Goal: Information Seeking & Learning: Compare options

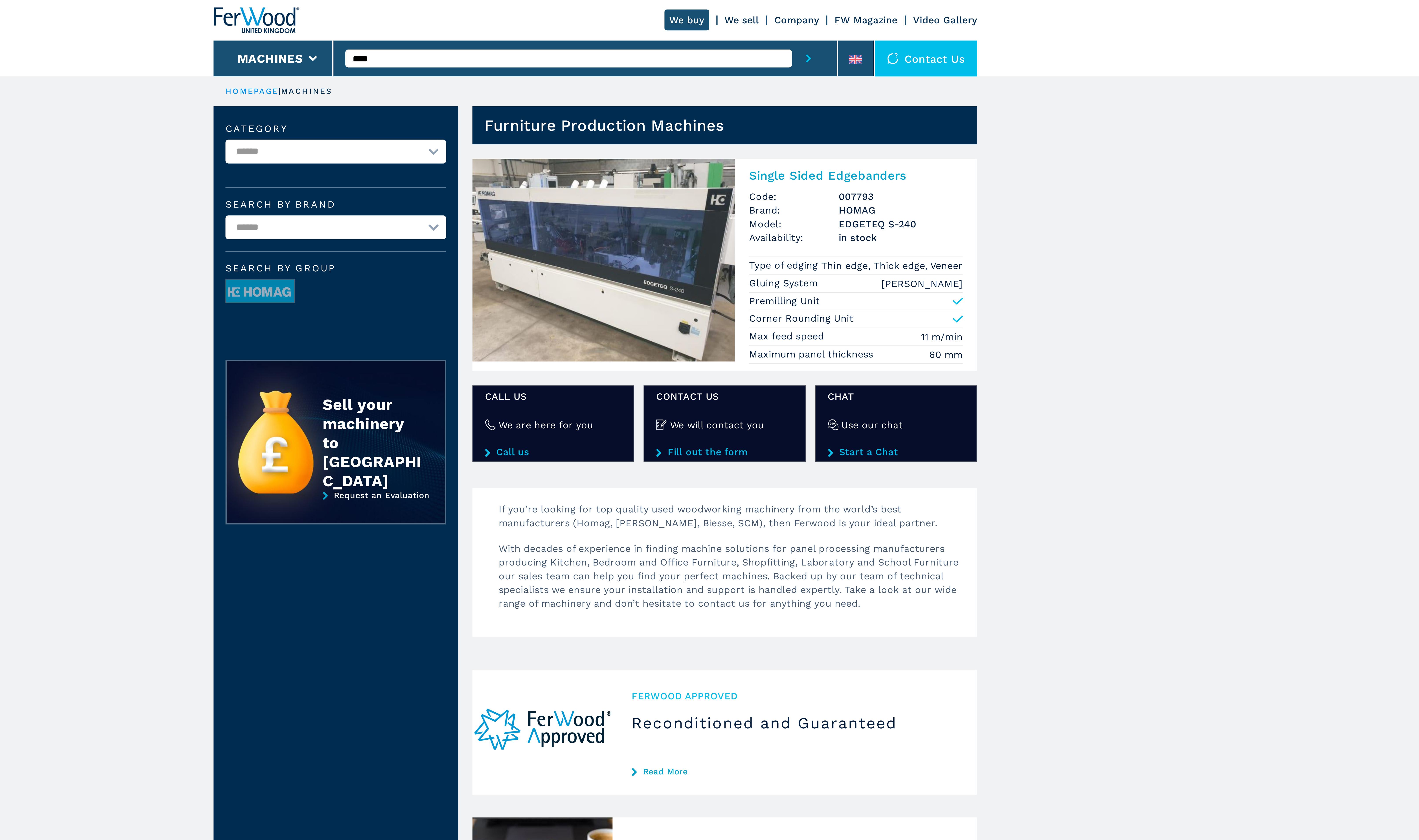
click at [713, 95] on img at bounding box center [713, 96] width 97 height 75
click at [725, 97] on img at bounding box center [713, 96] width 97 height 75
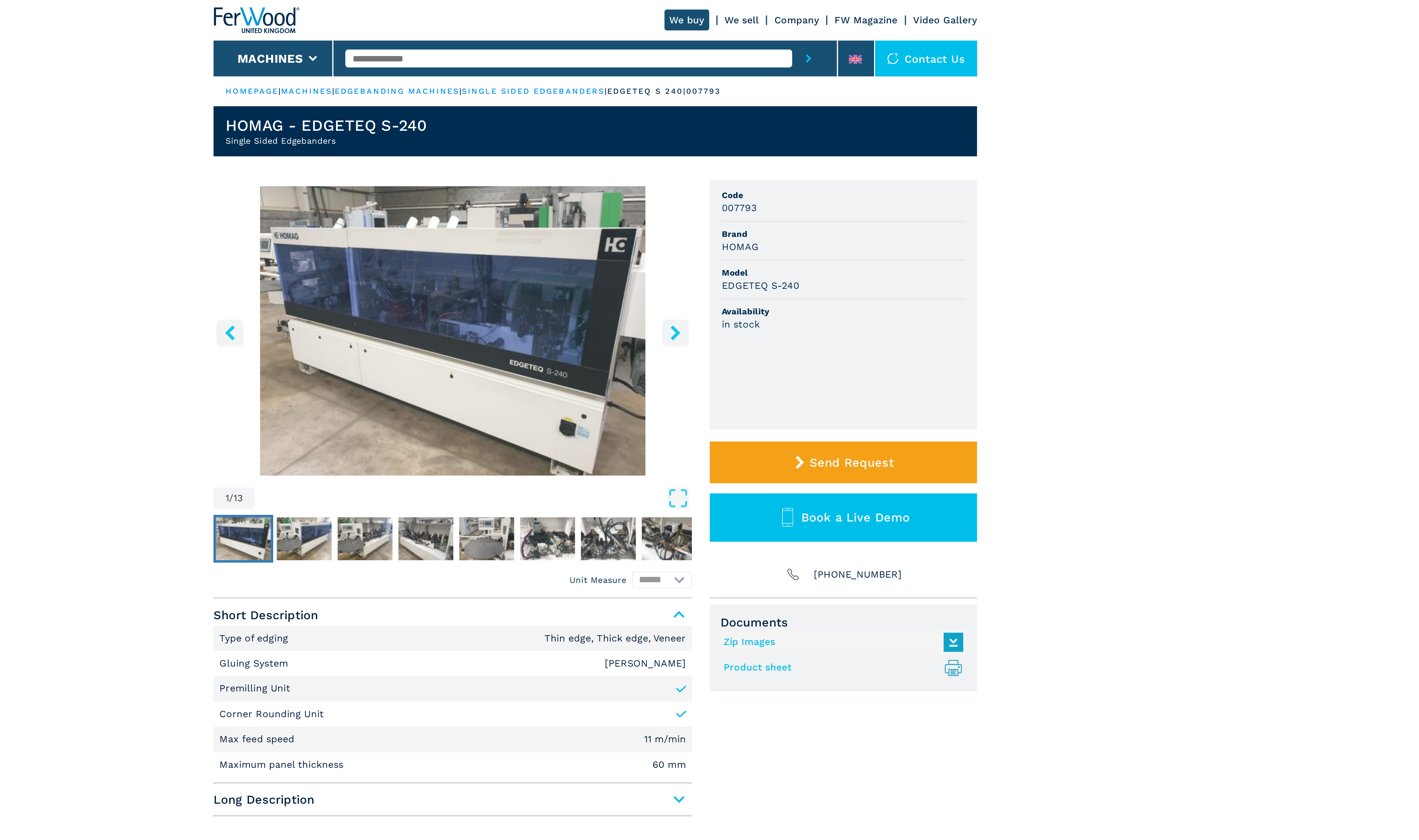
click at [640, 21] on input "text" at bounding box center [700, 21] width 165 height 7
paste input "****"
type input "****"
click at [782, 15] on button "submit-button" at bounding box center [788, 21] width 12 height 13
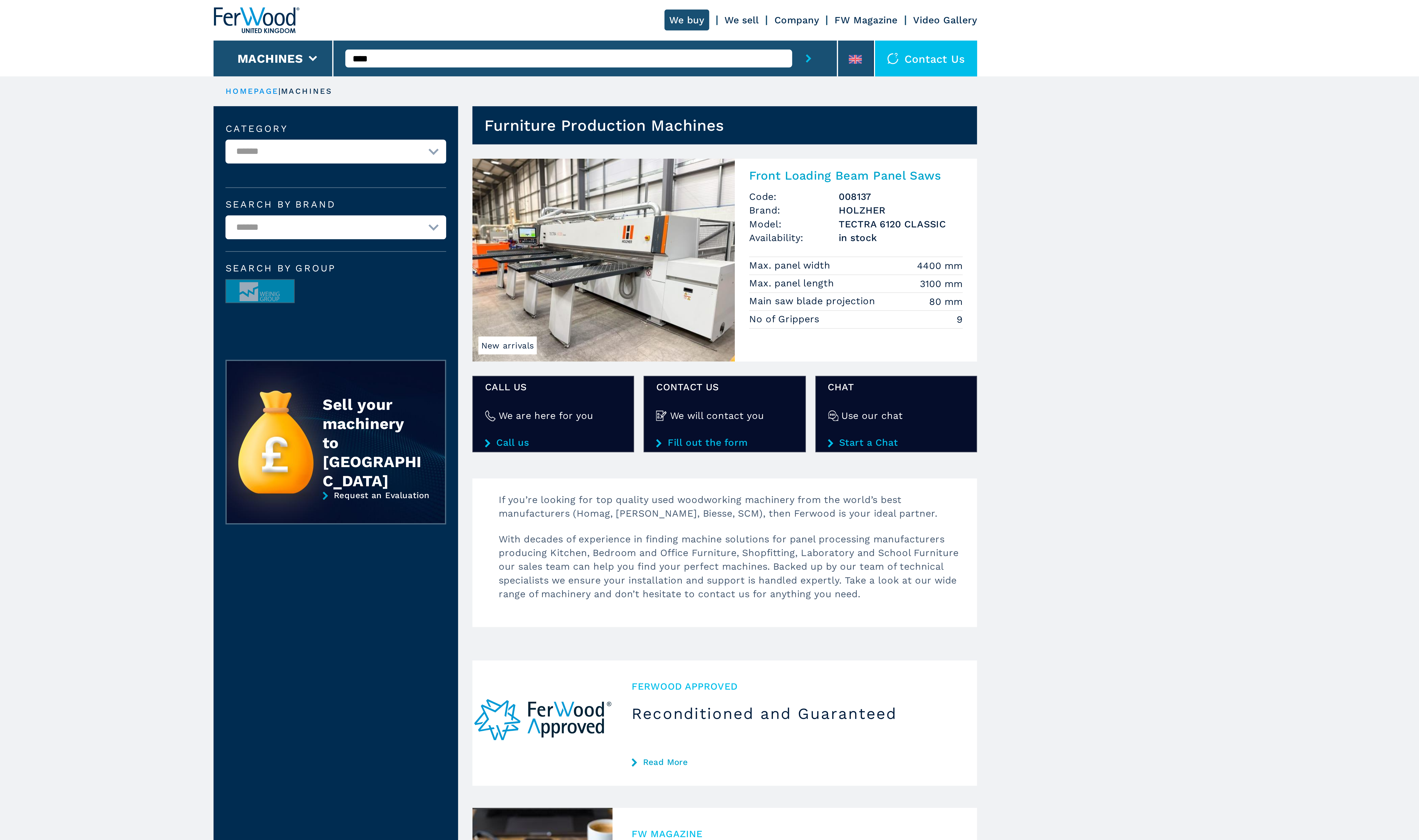
click at [730, 95] on img at bounding box center [713, 96] width 97 height 75
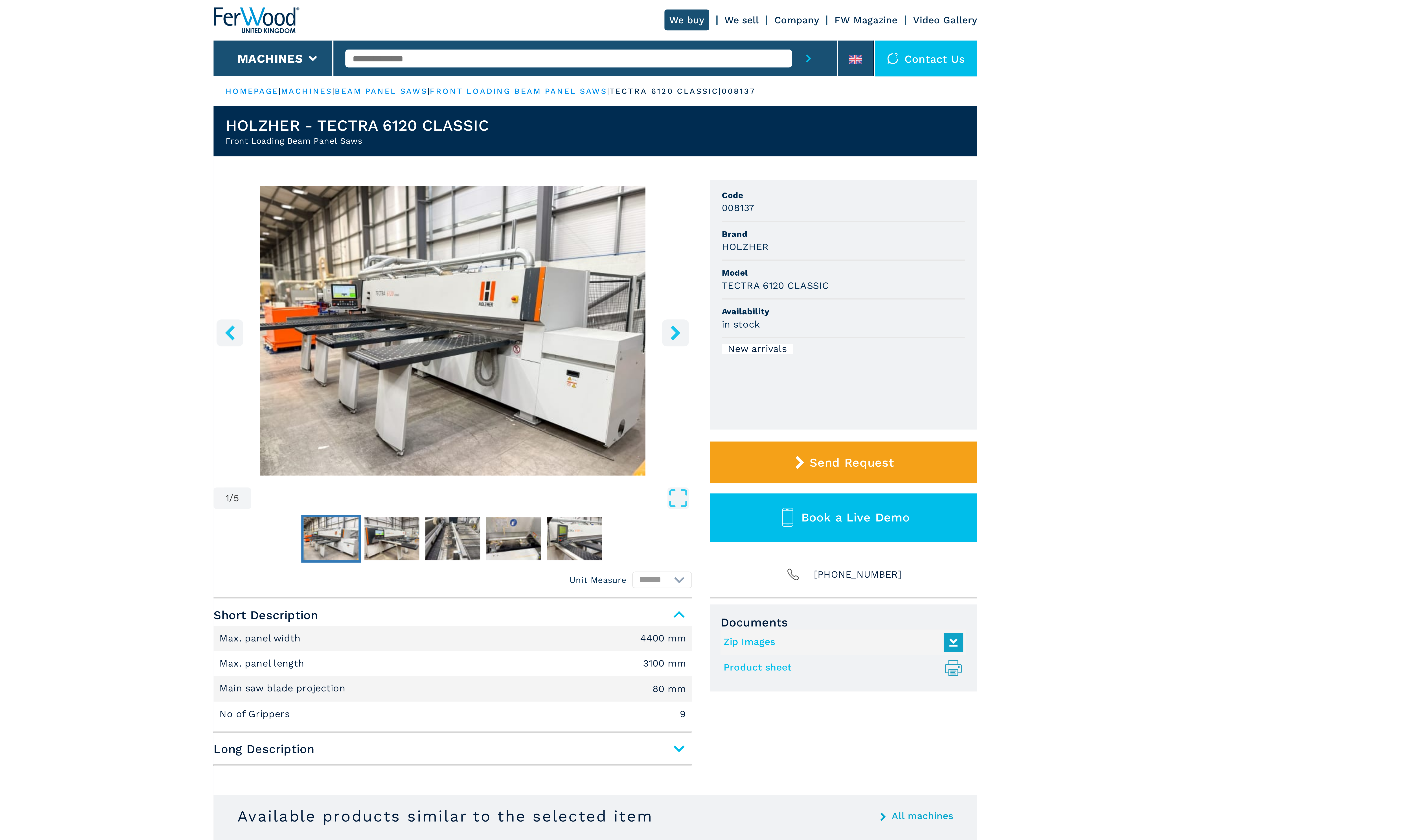
click at [738, 121] on icon "right-button" at bounding box center [739, 123] width 3 height 6
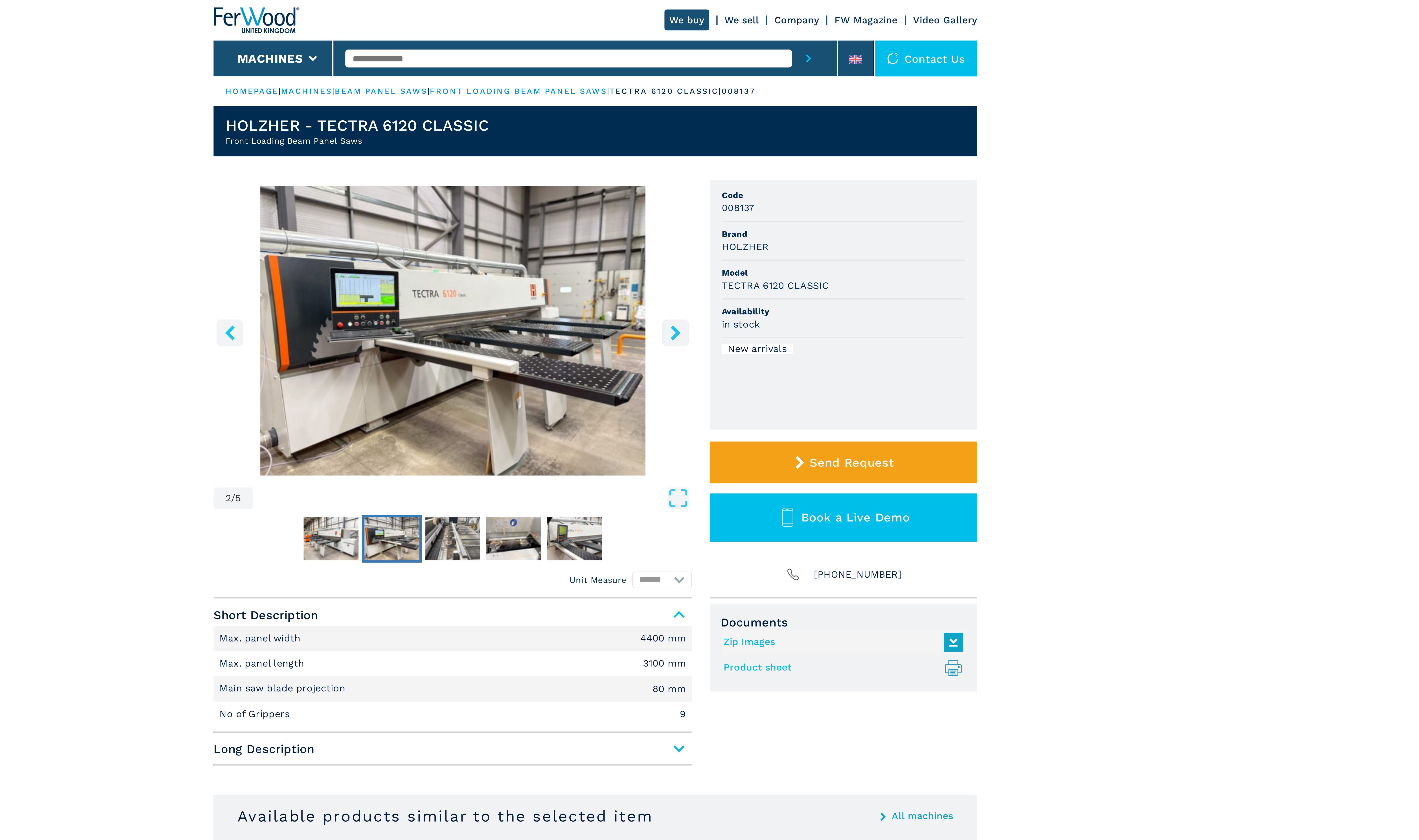
click at [738, 121] on icon "right-button" at bounding box center [739, 123] width 3 height 6
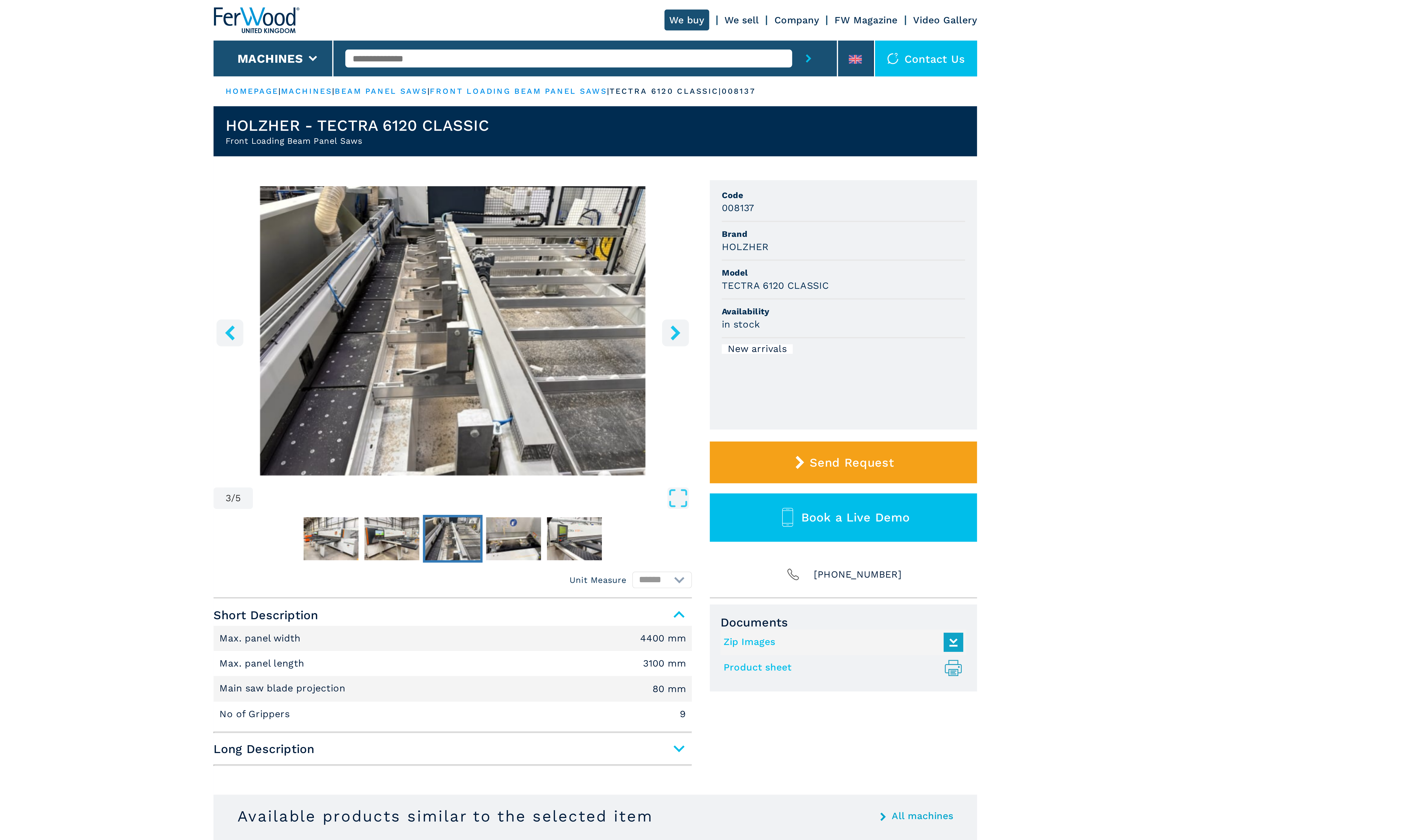
click at [738, 121] on icon "right-button" at bounding box center [739, 123] width 3 height 6
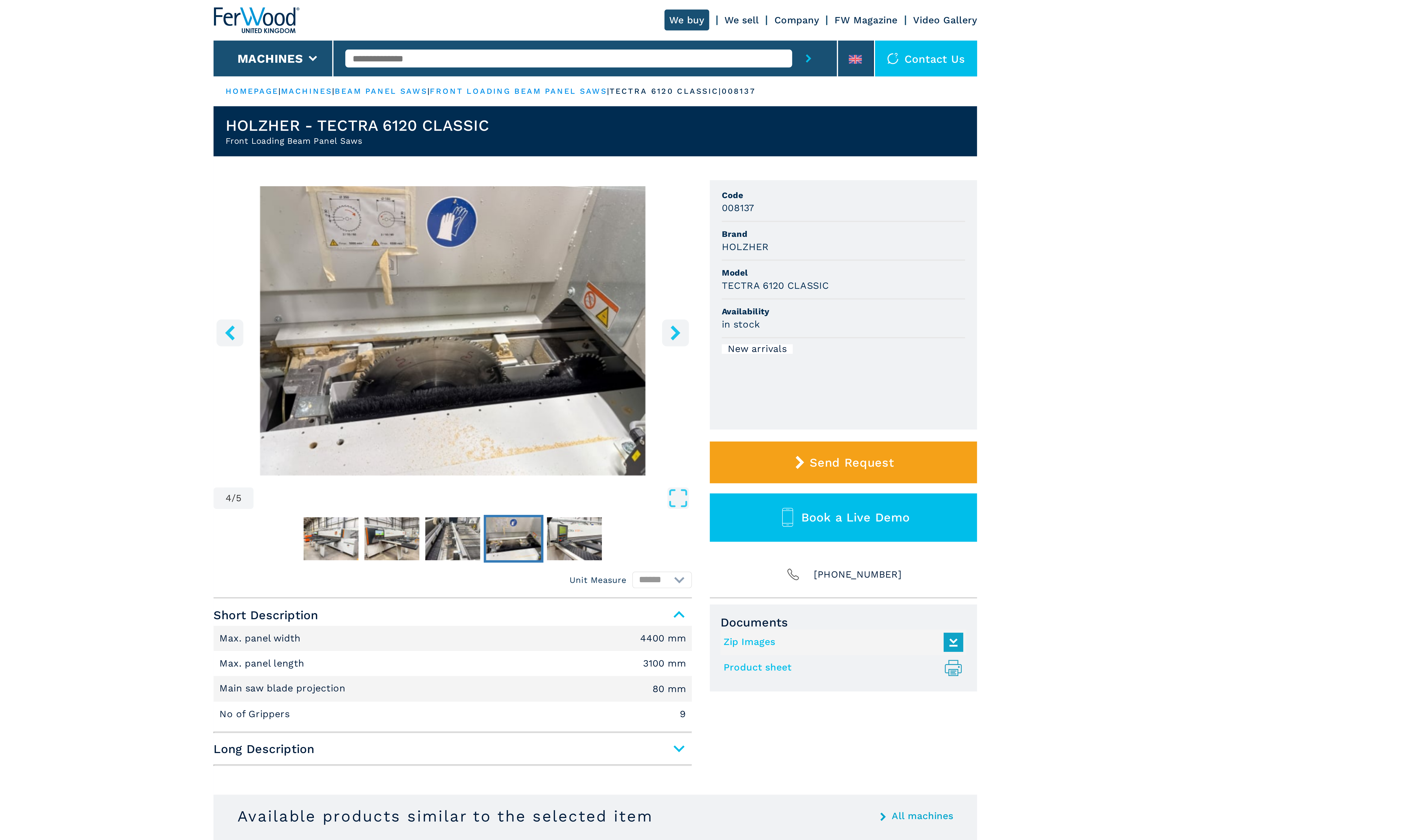
click at [738, 121] on icon "right-button" at bounding box center [739, 123] width 3 height 6
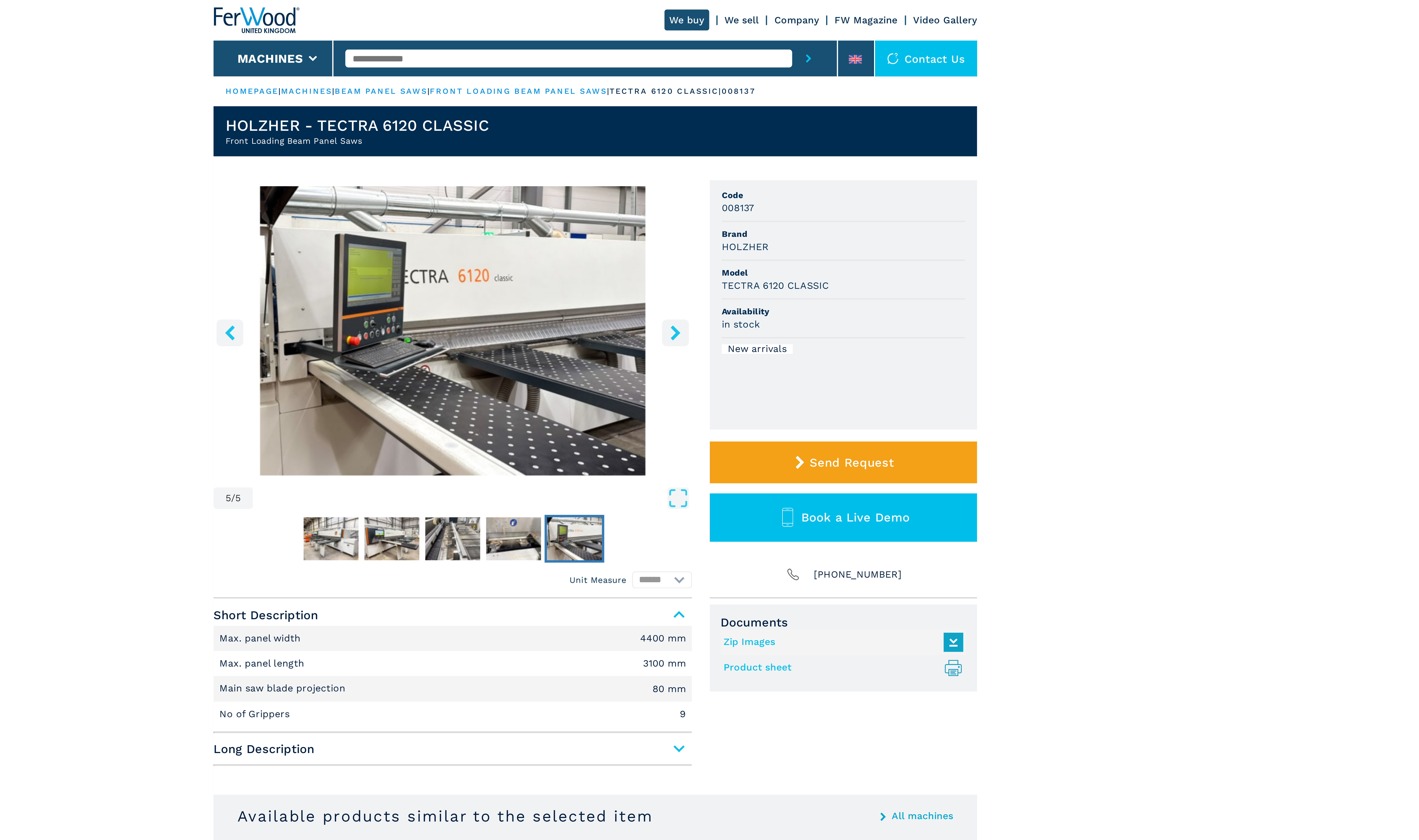
click at [738, 121] on icon "right-button" at bounding box center [739, 123] width 3 height 6
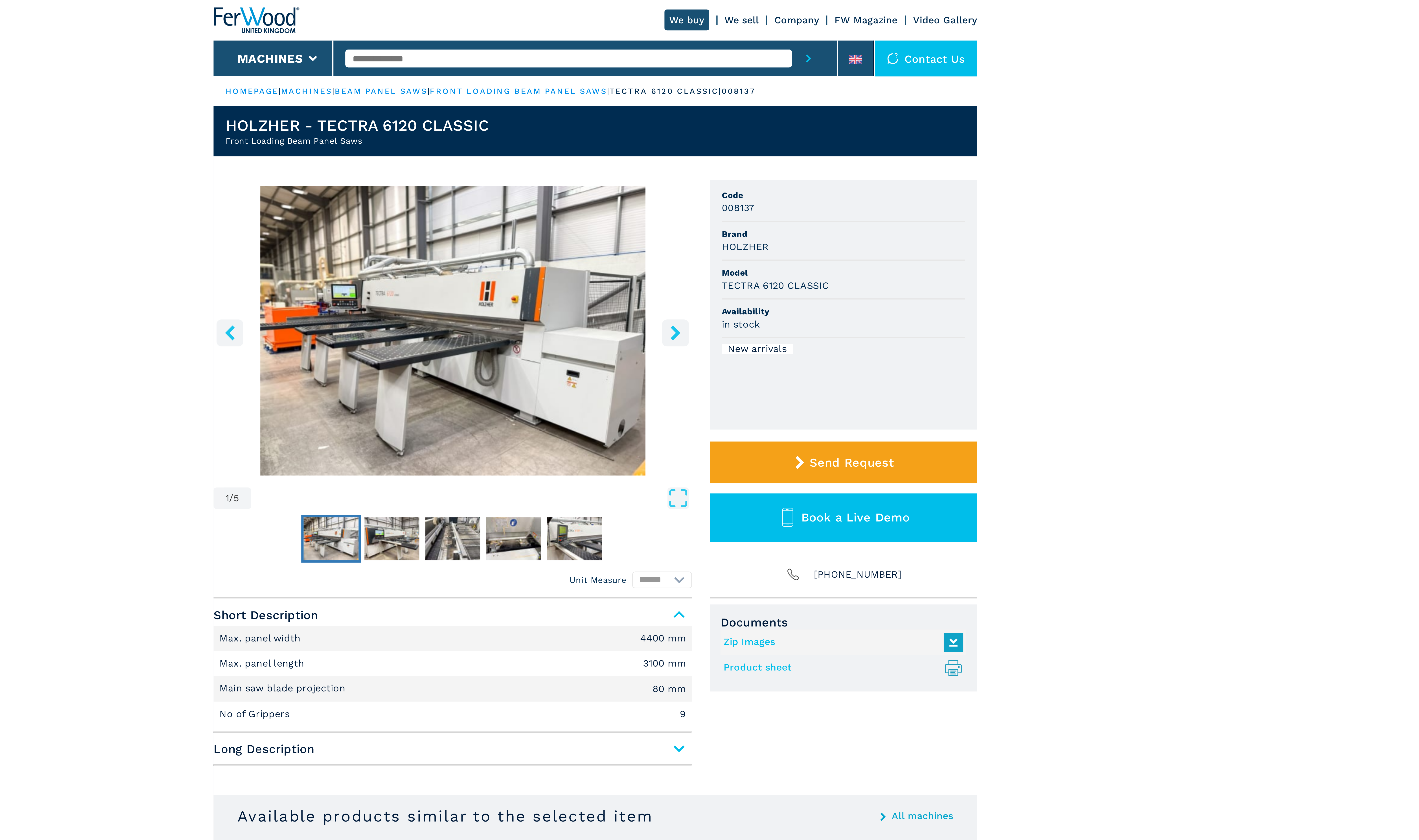
click at [738, 121] on icon "right-button" at bounding box center [739, 123] width 3 height 6
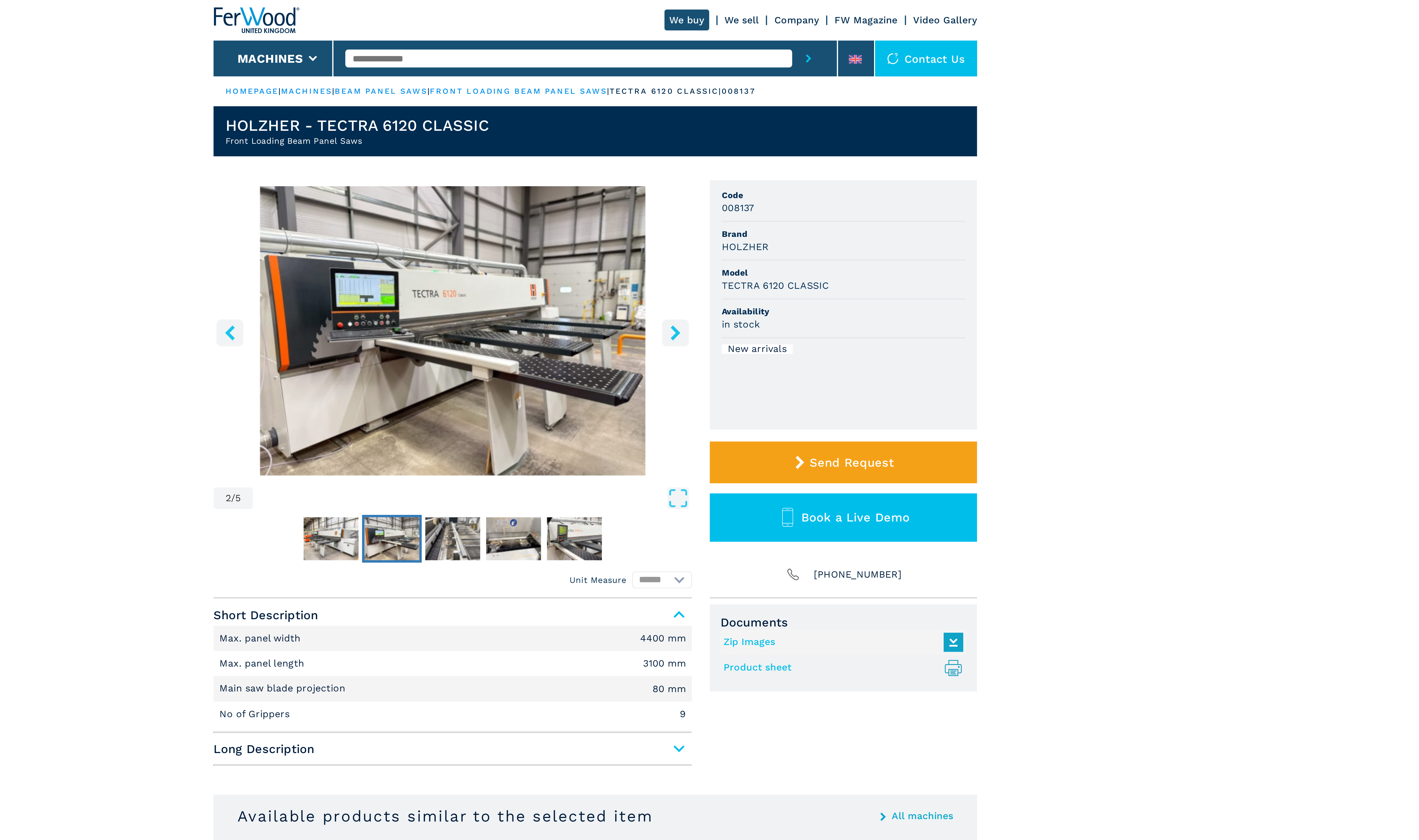
click at [738, 121] on icon "right-button" at bounding box center [739, 123] width 3 height 6
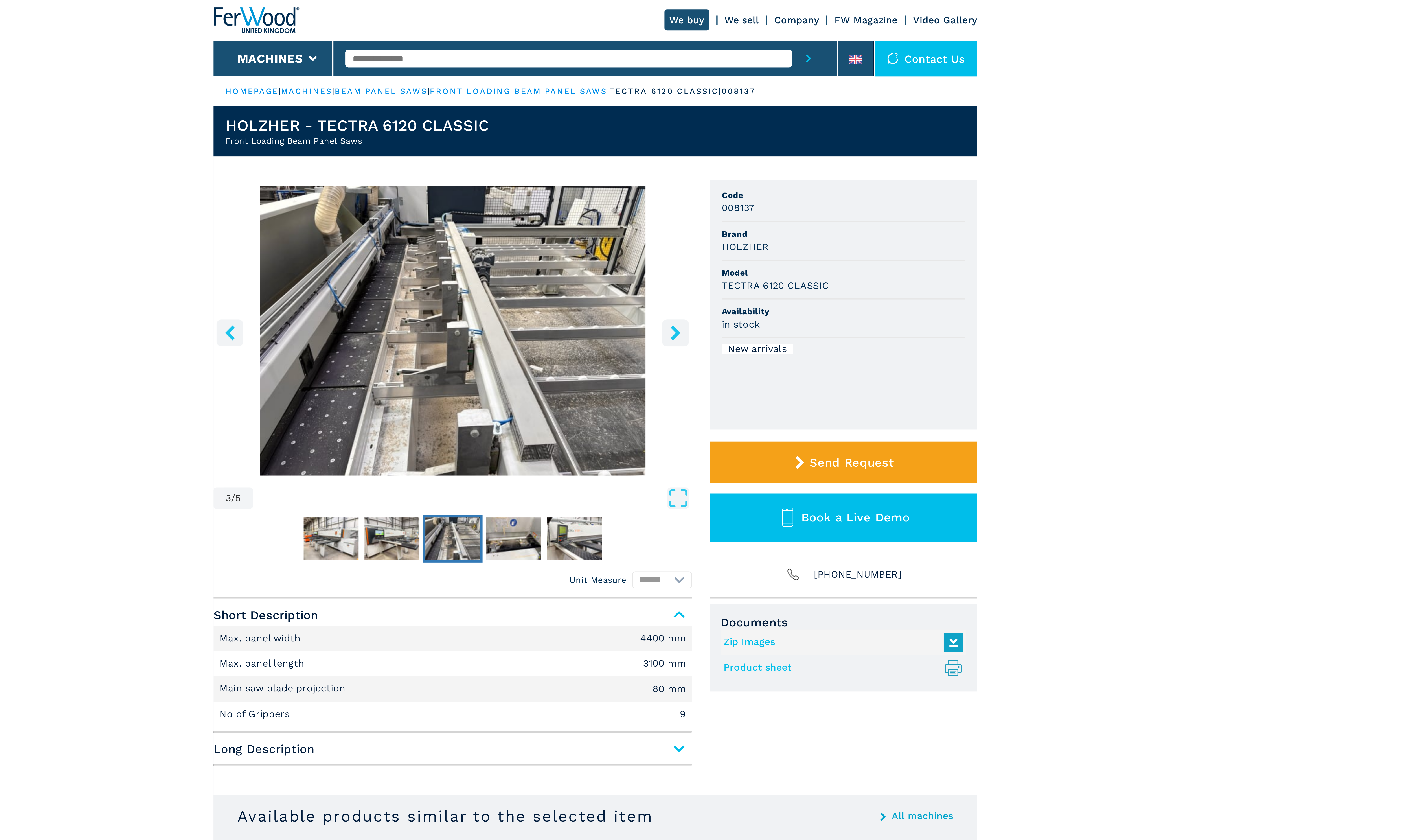
click at [738, 121] on icon "right-button" at bounding box center [739, 123] width 3 height 6
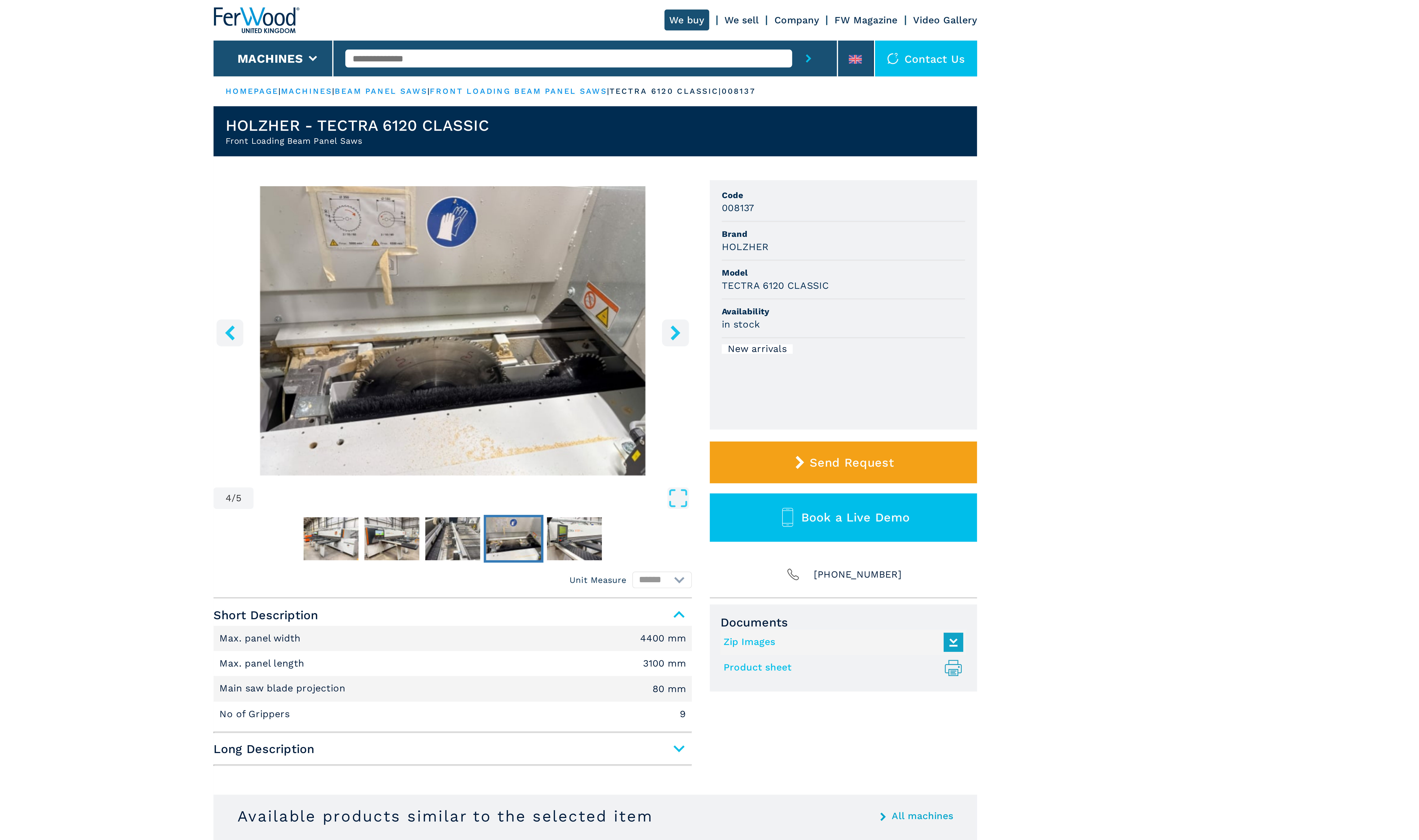
click at [738, 121] on icon "right-button" at bounding box center [739, 123] width 3 height 6
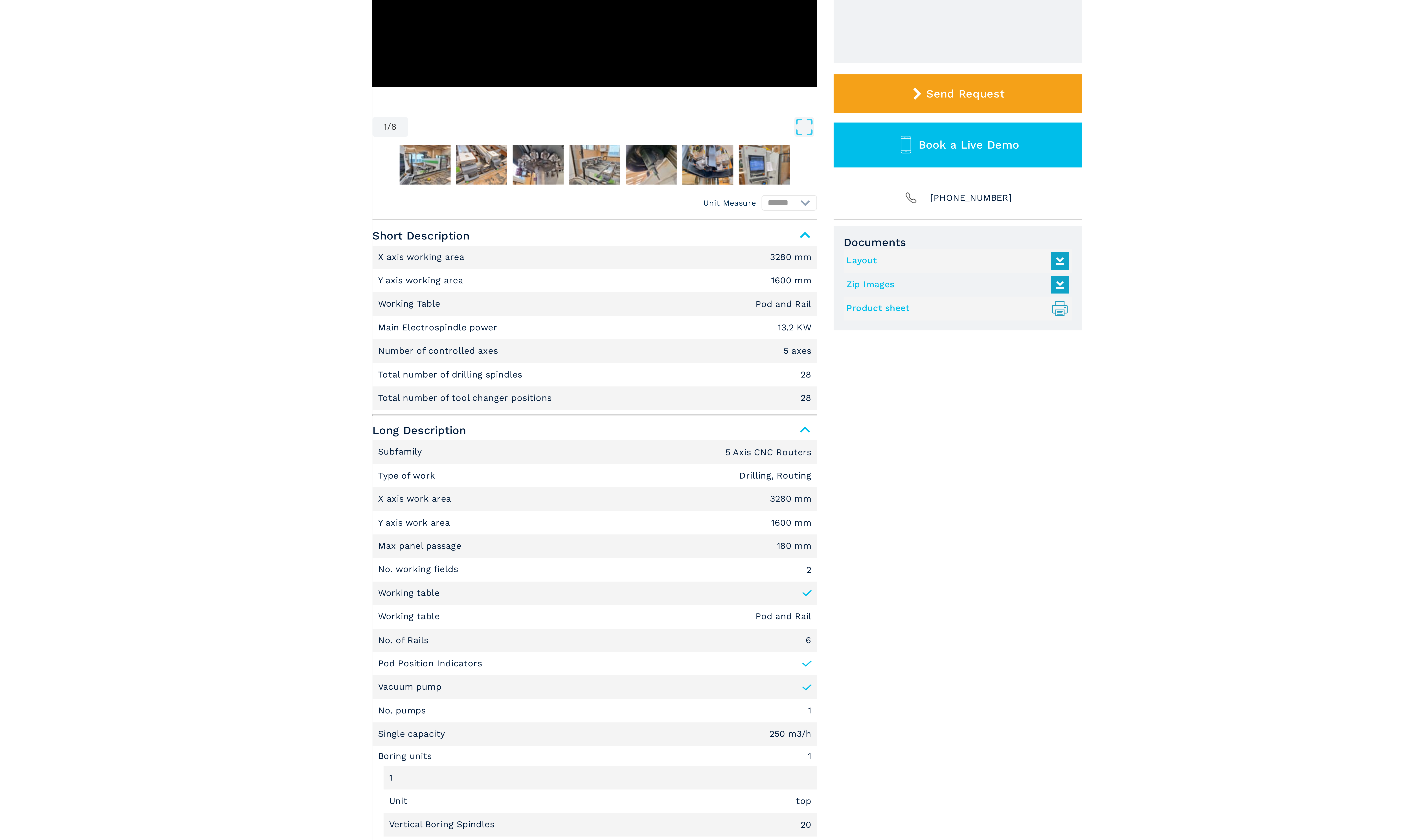
click at [769, 250] on link "Product sheet .prefix__st0{stroke-linecap:round;stroke-linejoin:round}.prefix__…" at bounding box center [800, 251] width 86 height 7
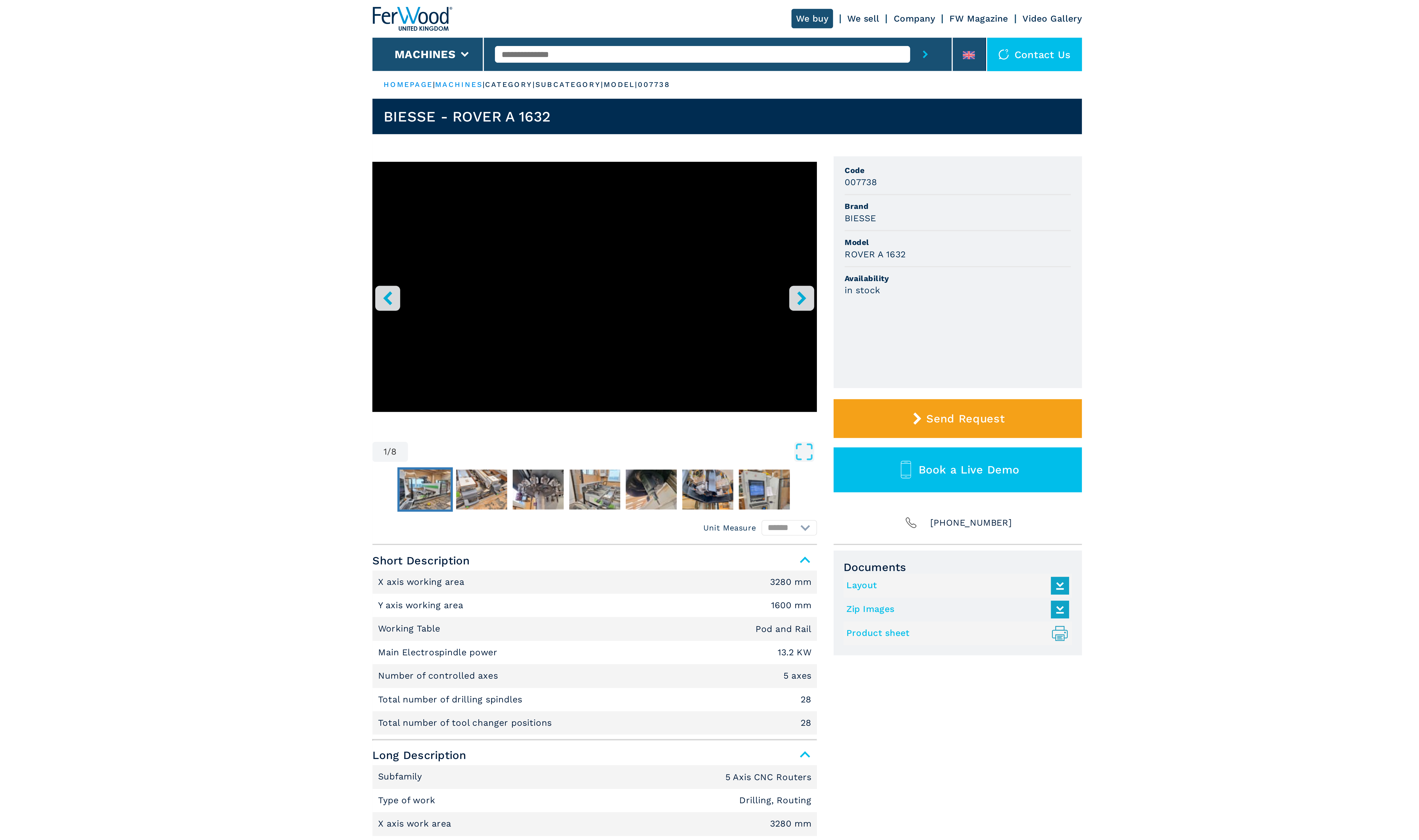
click at [591, 195] on img "Go to Slide 2" at bounding box center [589, 194] width 20 height 16
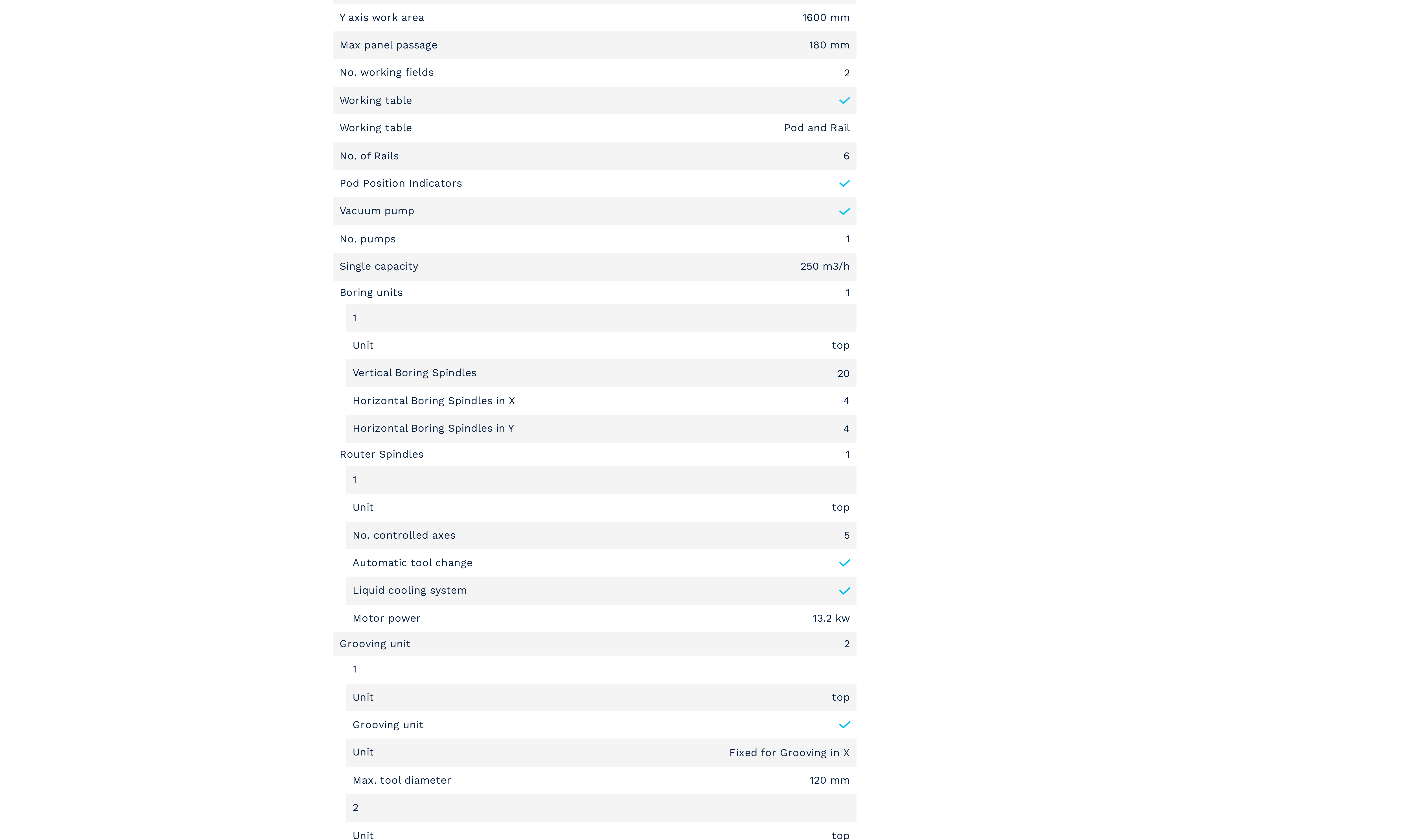
click at [482, 545] on main "HOMEPAGE | machines | category | subcategory | model | 007738 BIESSE - ROVER A …" at bounding box center [710, 414] width 1419 height 828
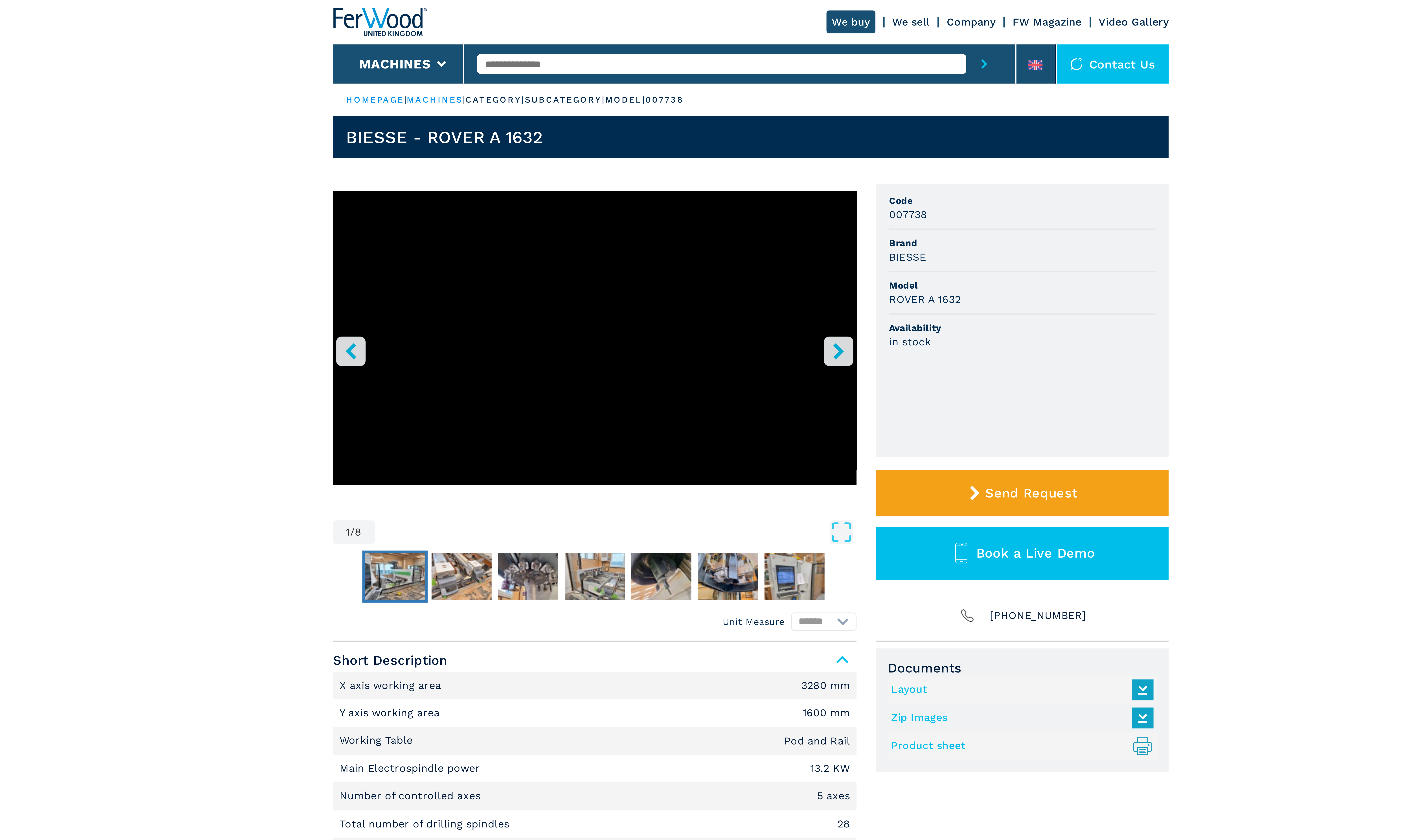
click at [594, 196] on img "Go to Slide 2" at bounding box center [589, 194] width 20 height 16
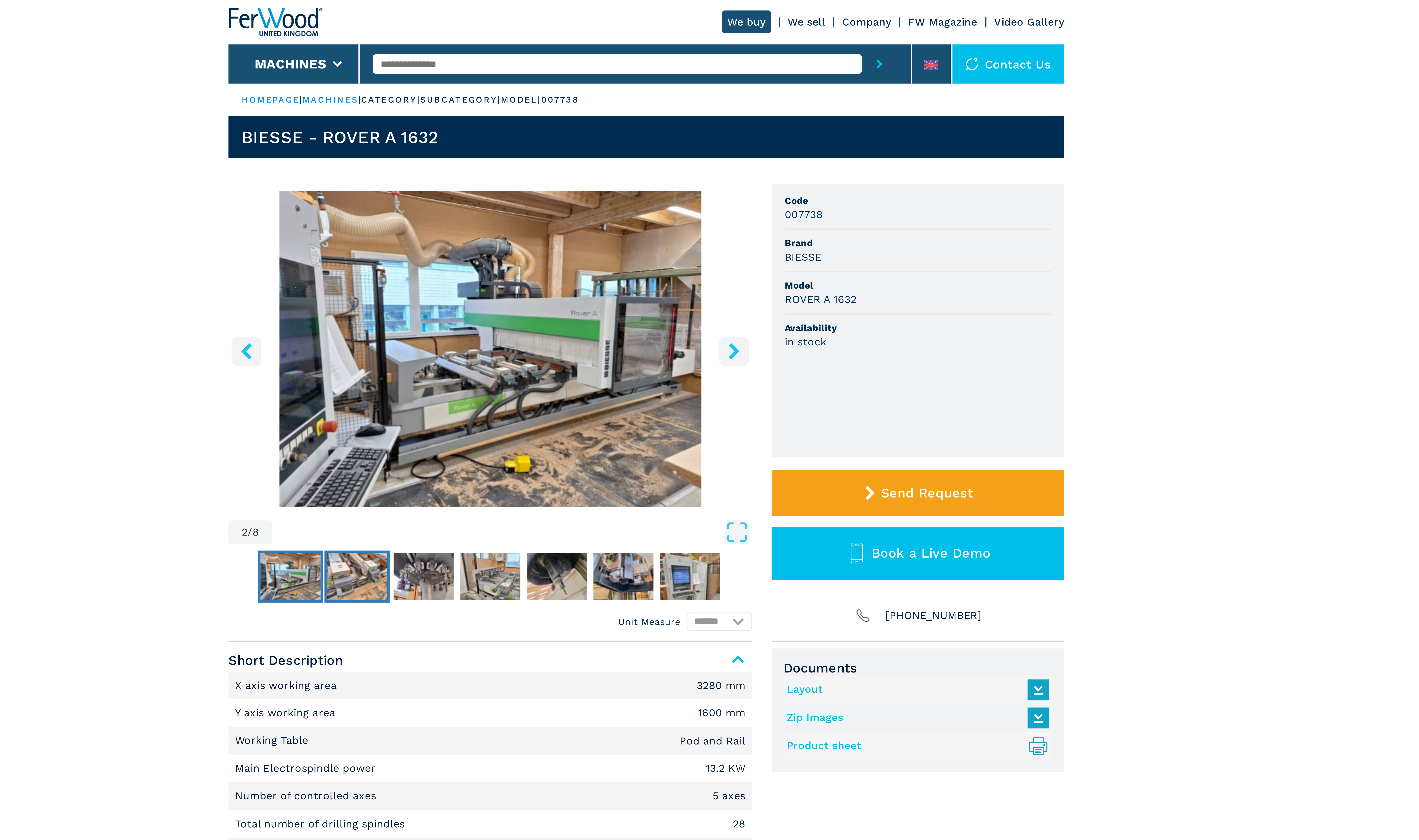
click at [617, 194] on img "Go to Slide 3" at bounding box center [612, 194] width 20 height 16
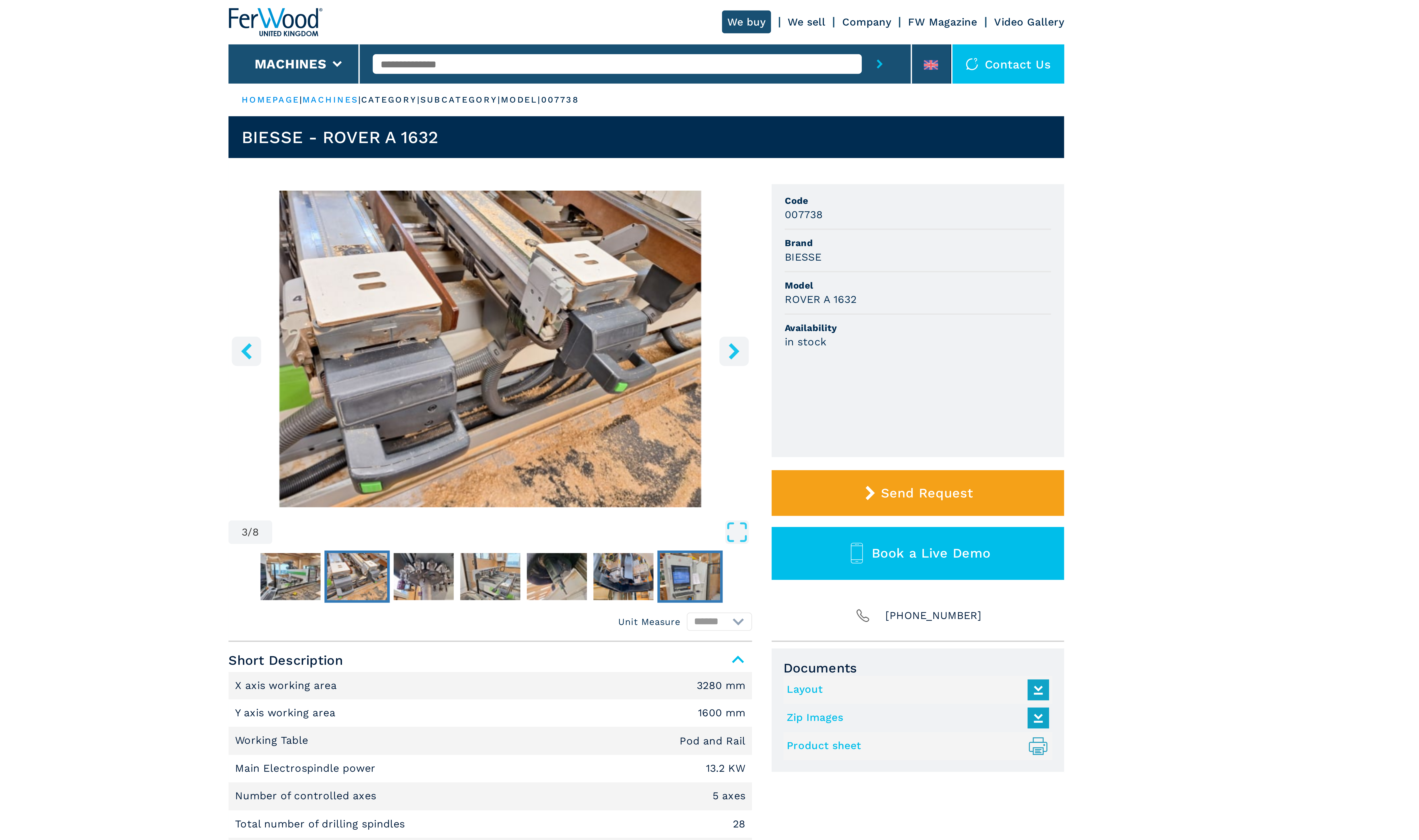
click at [718, 193] on img "Go to Slide 8" at bounding box center [724, 194] width 20 height 16
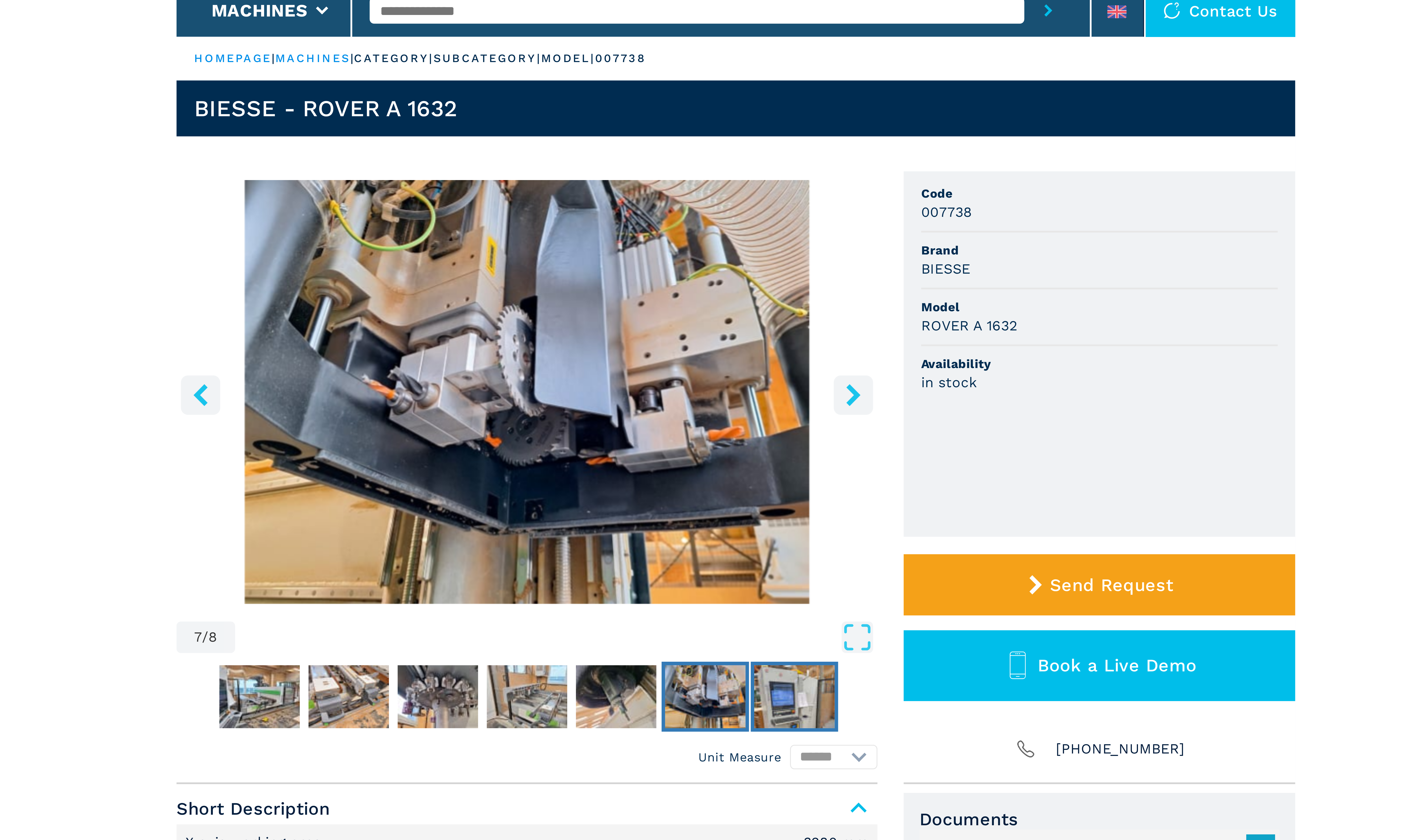
click at [722, 192] on img "Go to Slide 8" at bounding box center [724, 194] width 20 height 16
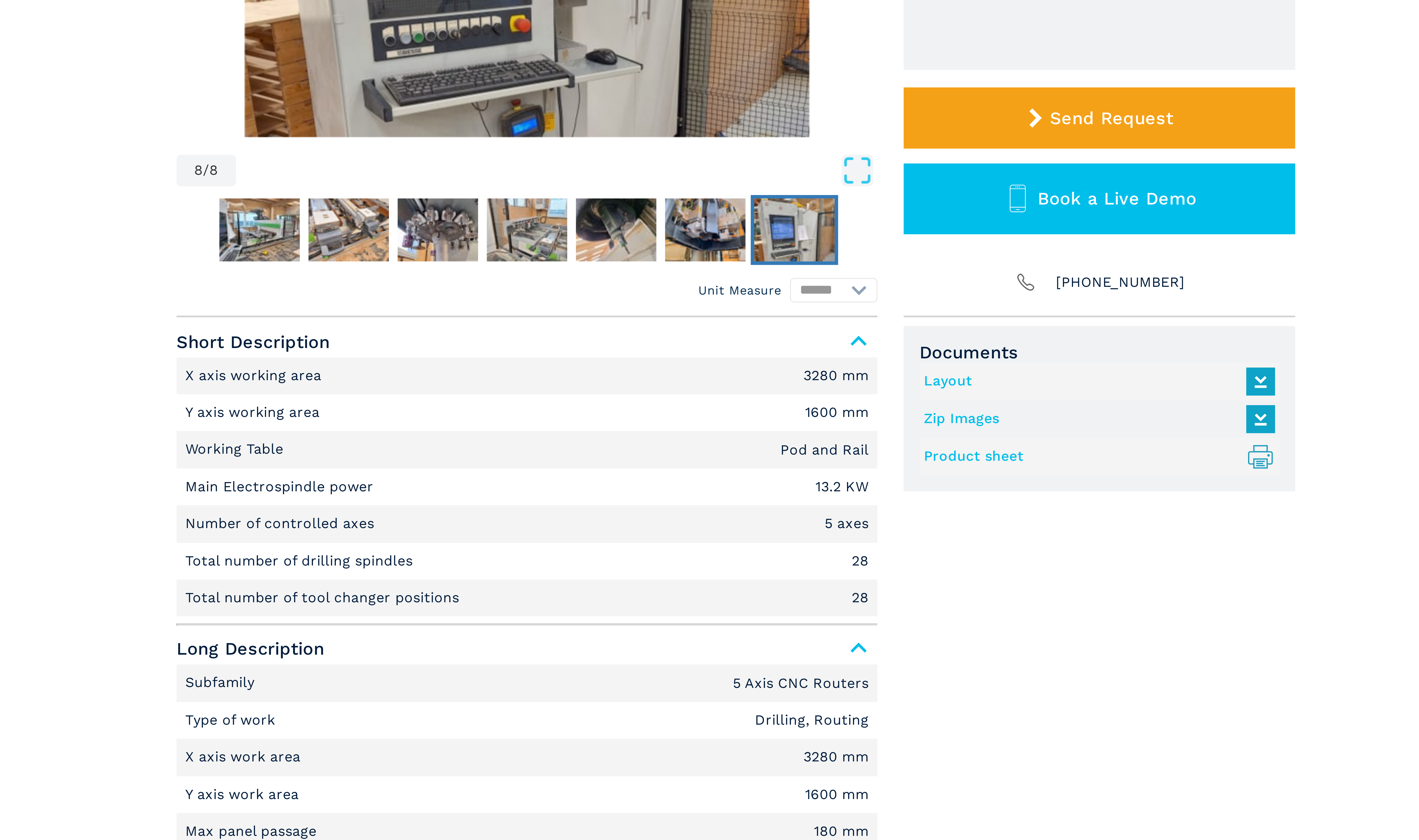
click at [765, 251] on link "Product sheet .prefix__st0{stroke-linecap:round;stroke-linejoin:round}.prefix__…" at bounding box center [800, 251] width 86 height 7
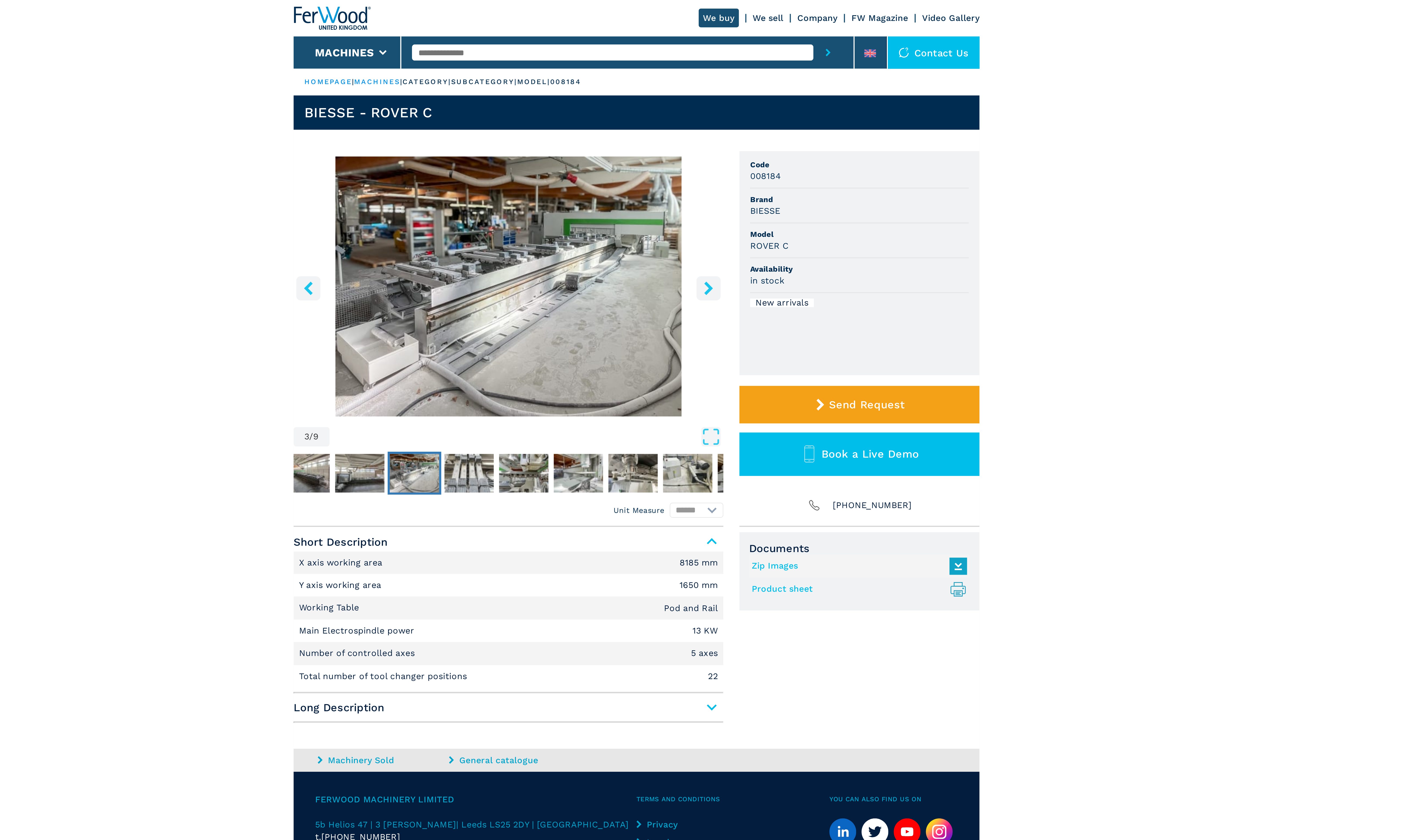
click at [740, 116] on icon "right-button" at bounding box center [739, 118] width 6 height 6
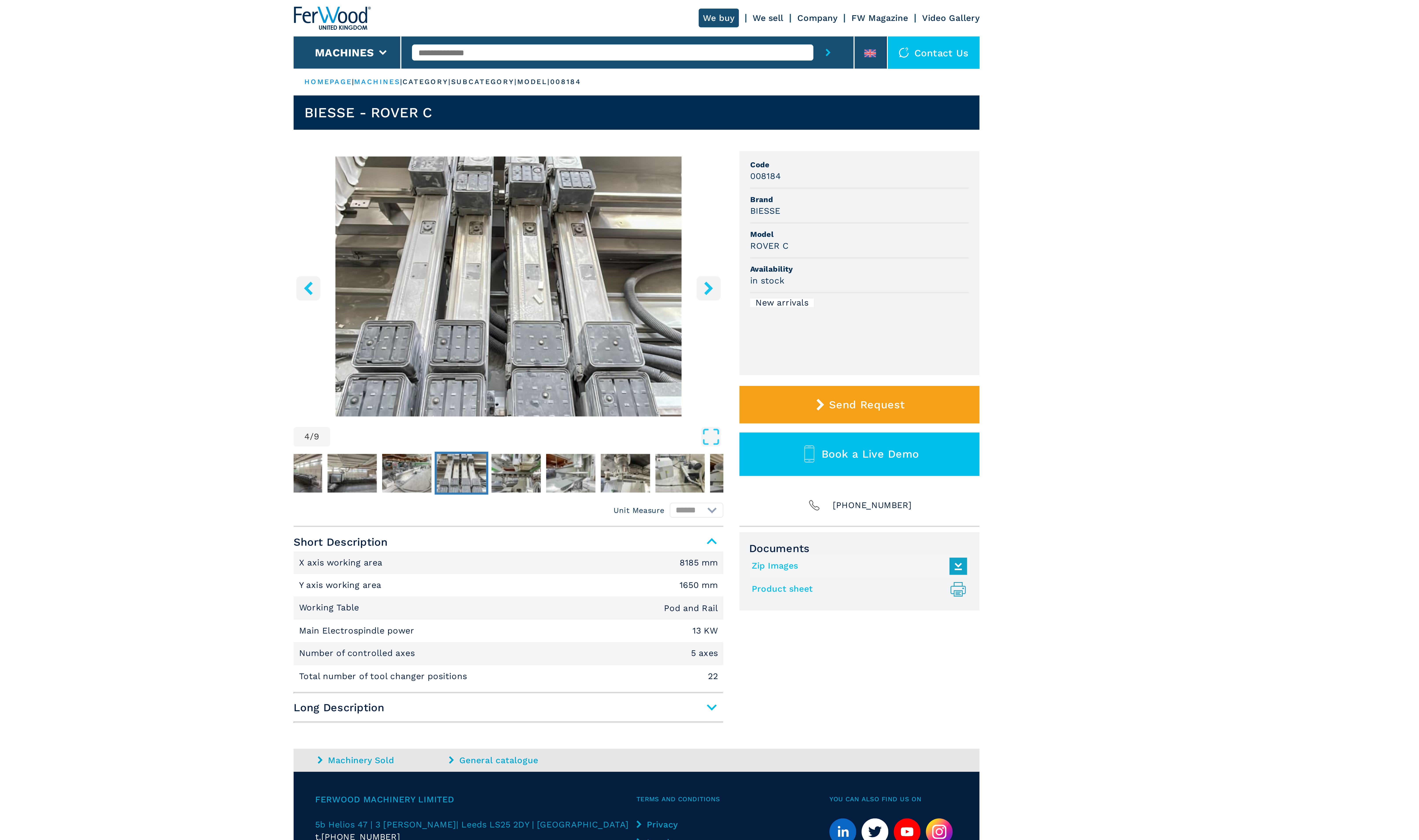
click at [740, 116] on icon "right-button" at bounding box center [739, 118] width 6 height 6
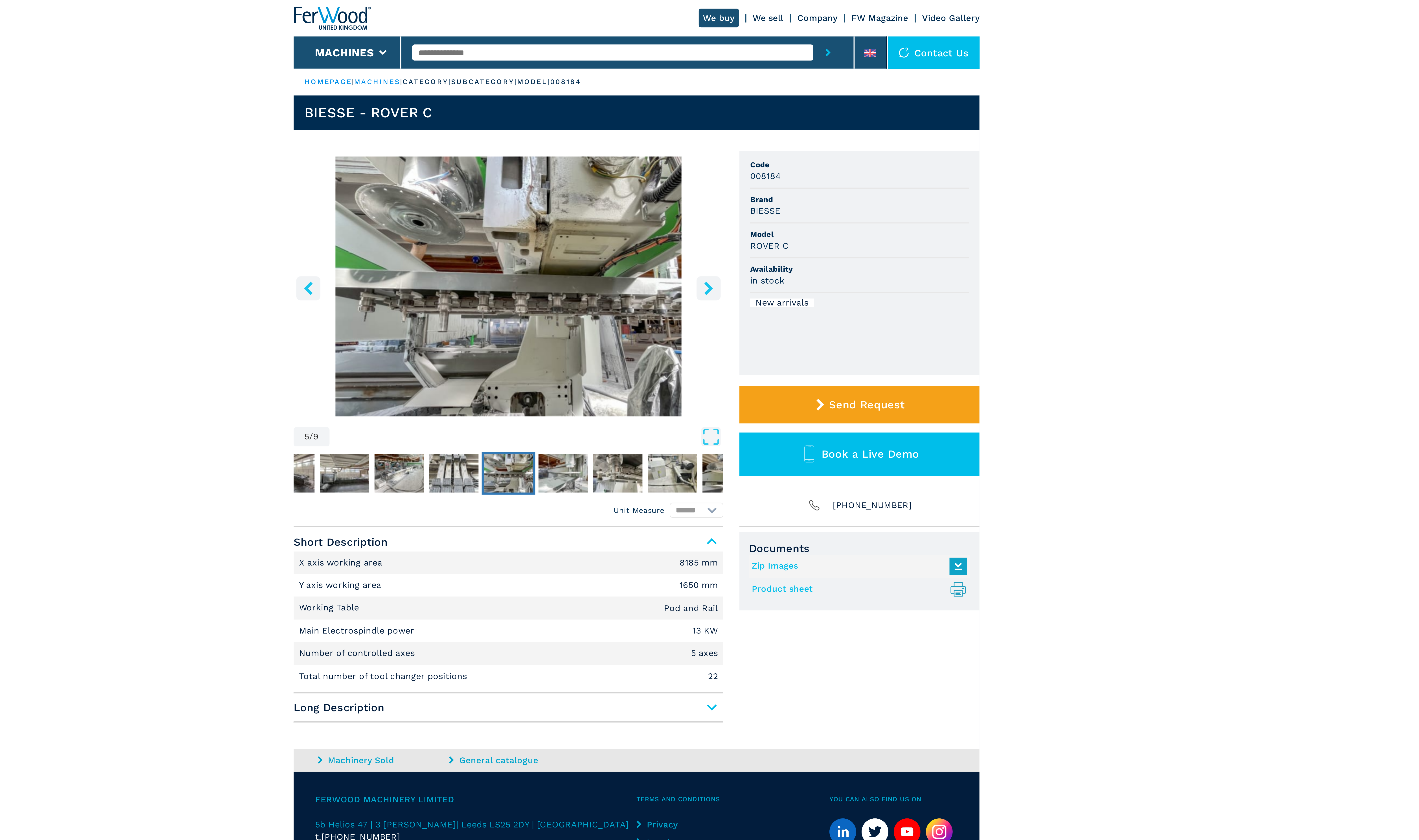
click at [740, 116] on icon "right-button" at bounding box center [739, 118] width 6 height 6
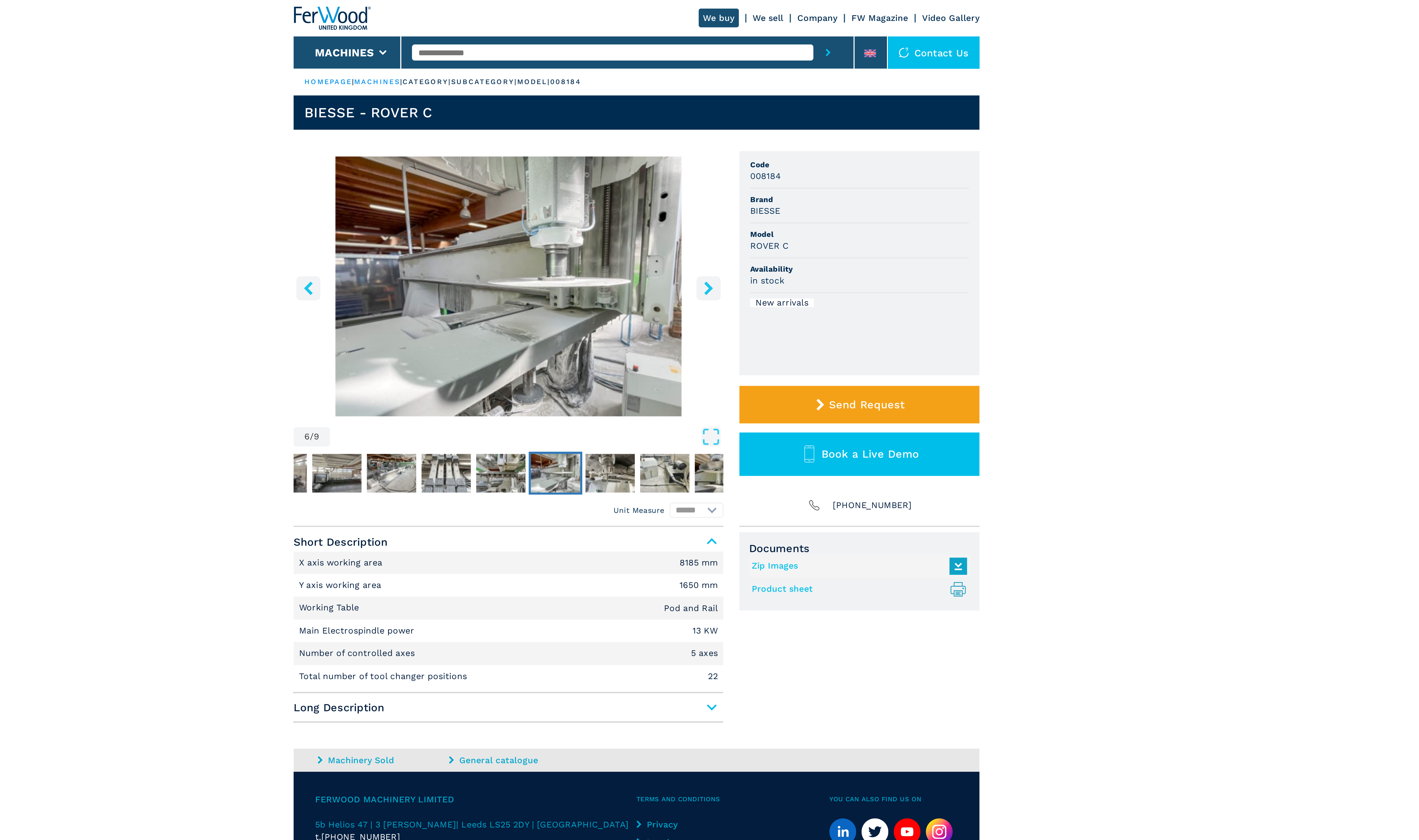
click at [740, 116] on icon "right-button" at bounding box center [739, 118] width 6 height 6
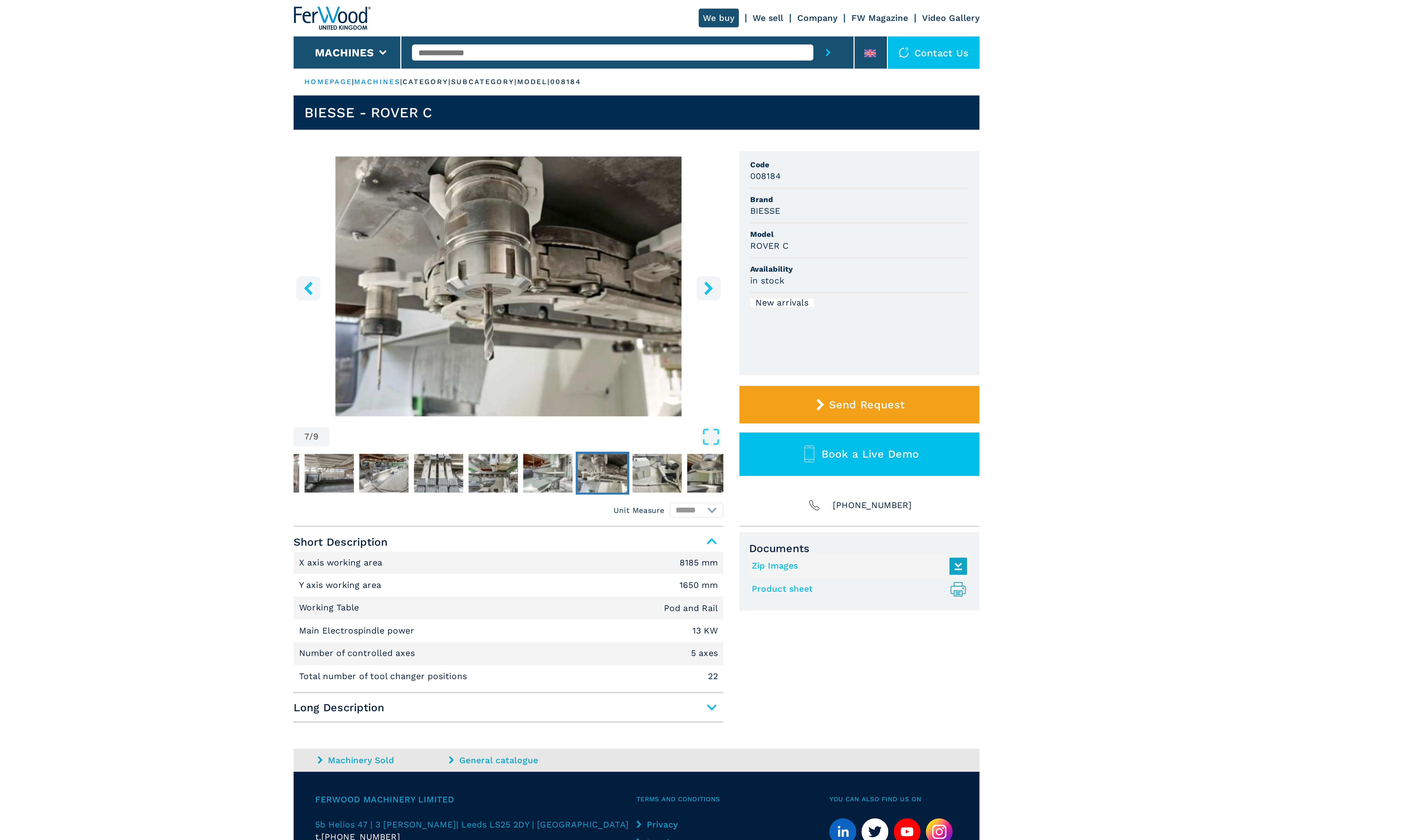
click at [740, 116] on icon "right-button" at bounding box center [739, 118] width 6 height 6
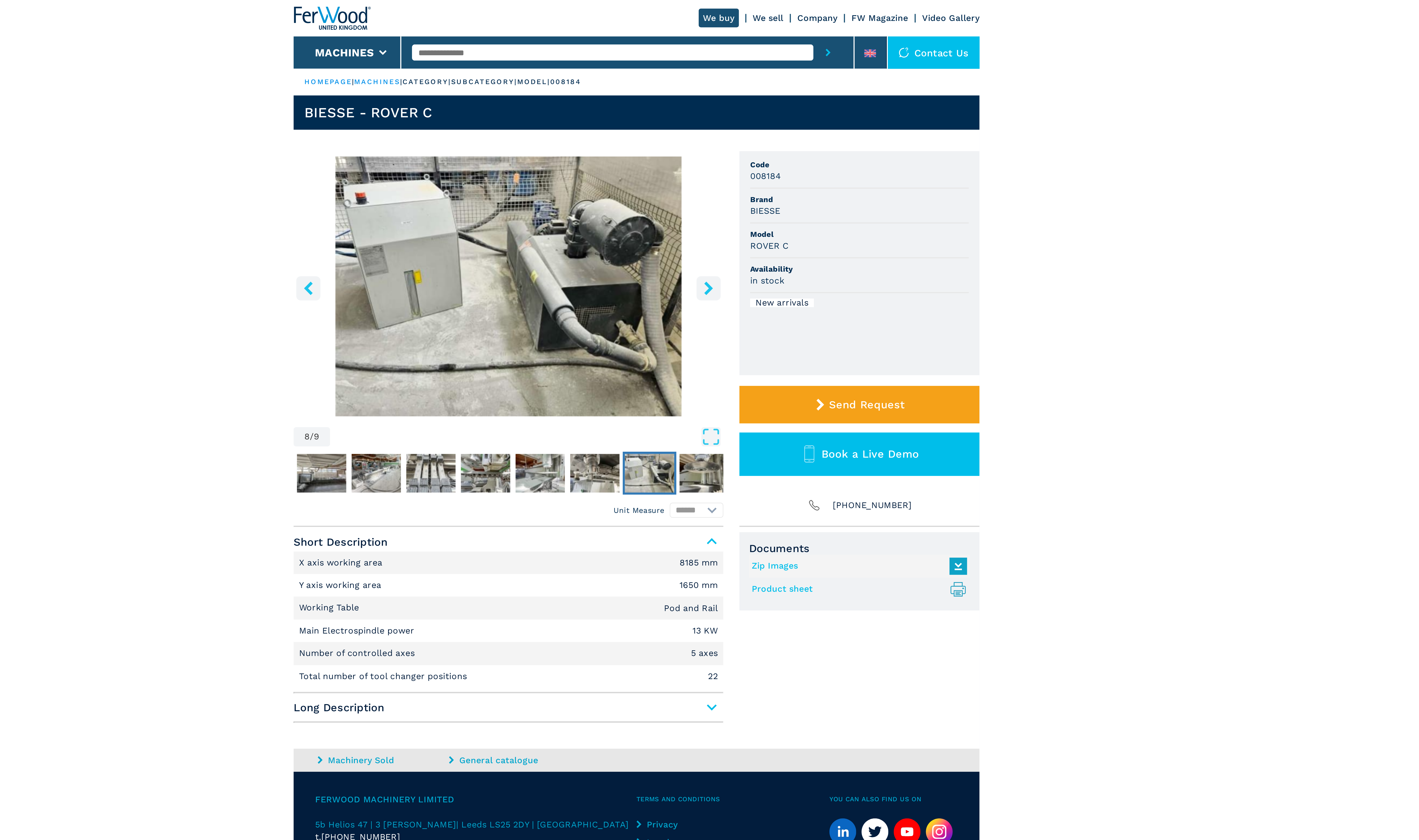
click at [740, 116] on icon "right-button" at bounding box center [739, 118] width 6 height 6
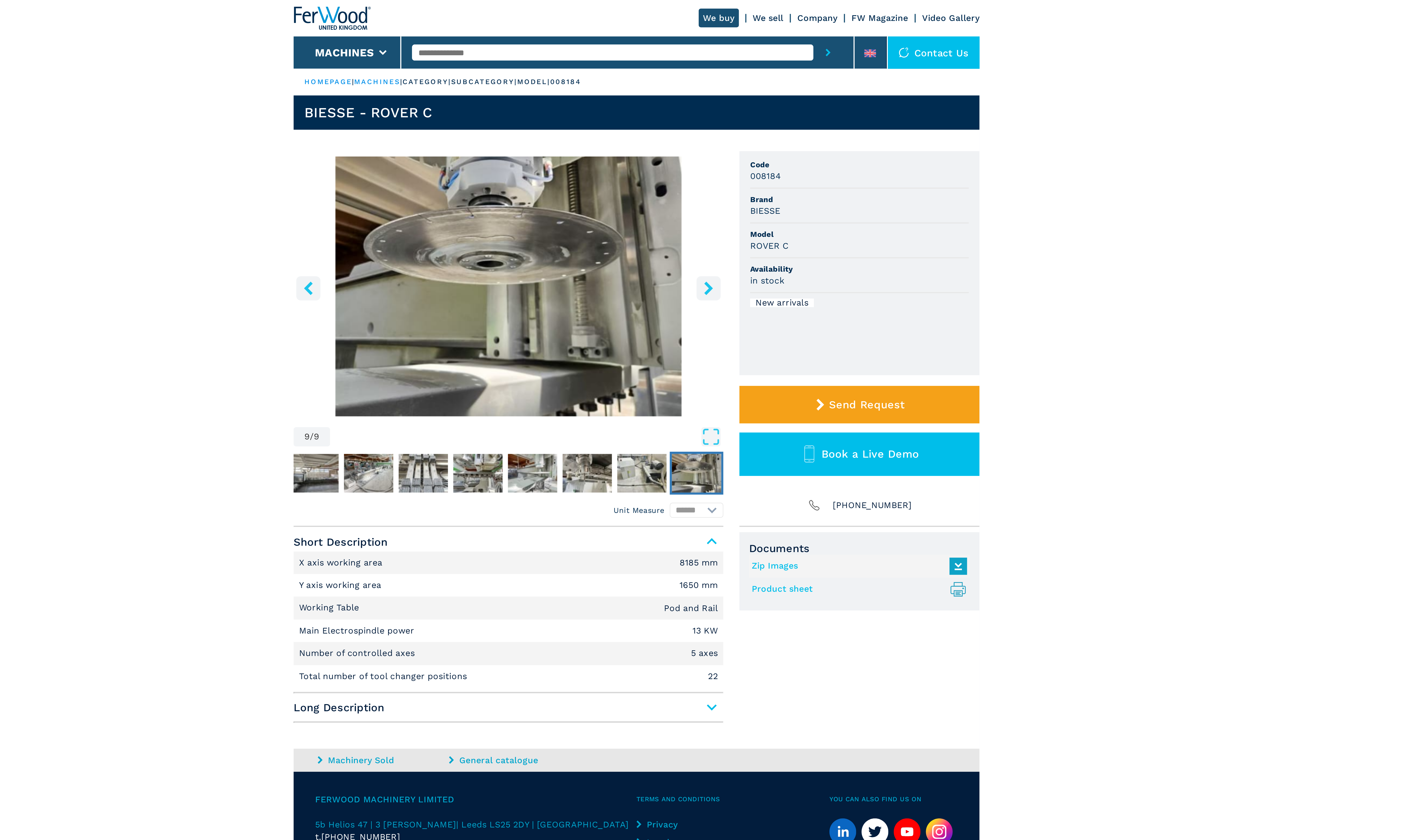
click at [740, 116] on icon "right-button" at bounding box center [739, 118] width 6 height 6
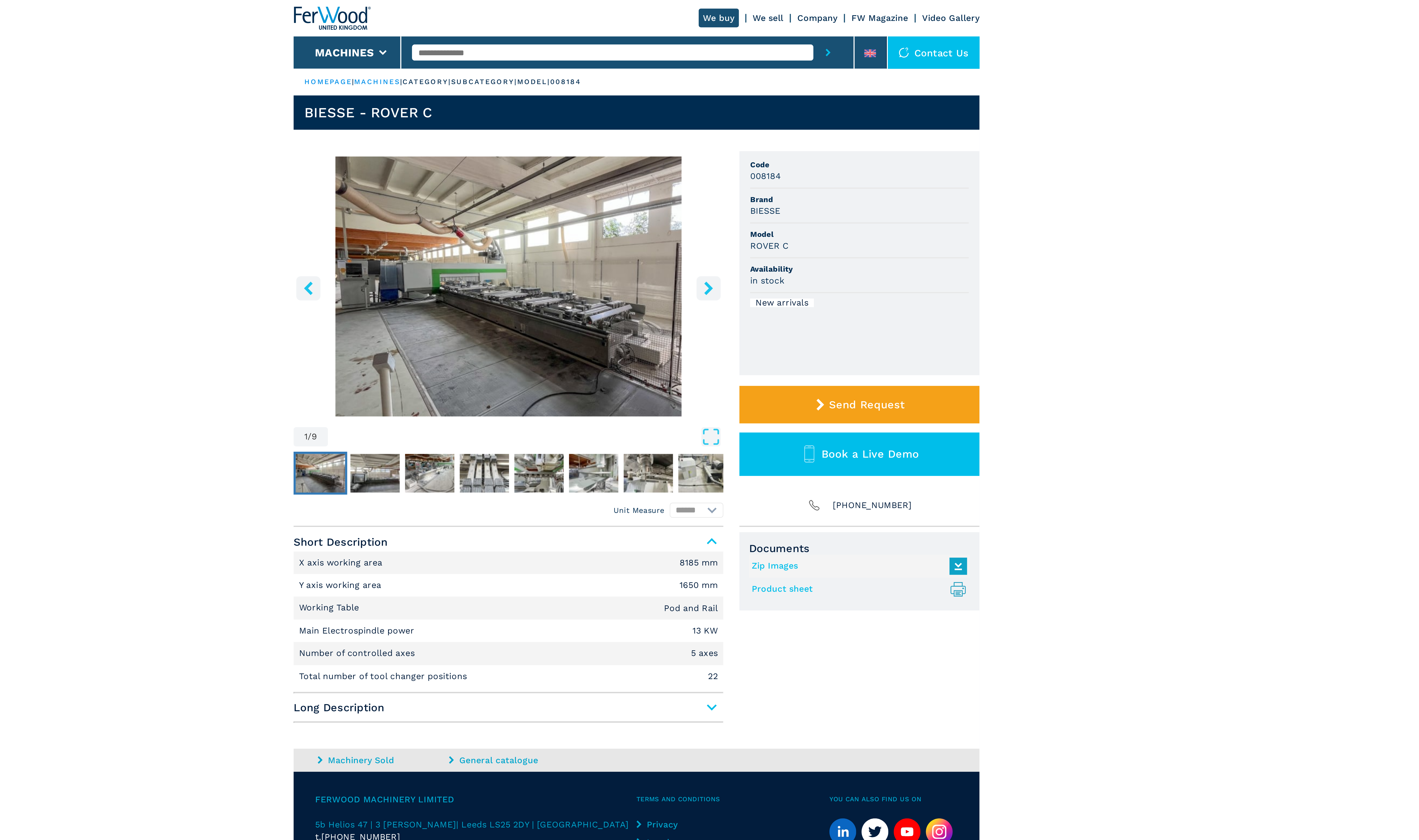
click at [740, 116] on icon "right-button" at bounding box center [739, 118] width 6 height 6
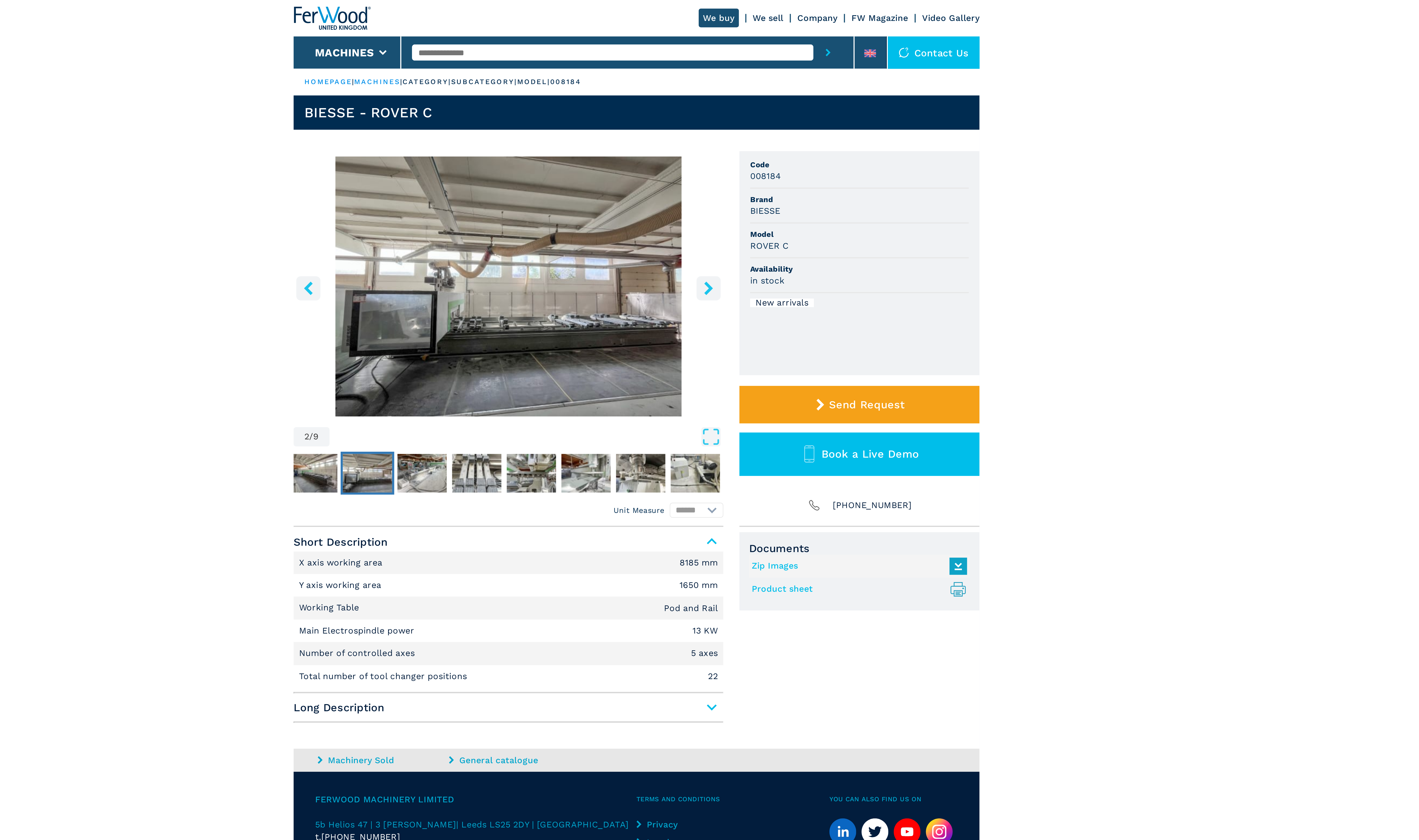
click at [740, 116] on icon "right-button" at bounding box center [739, 118] width 6 height 6
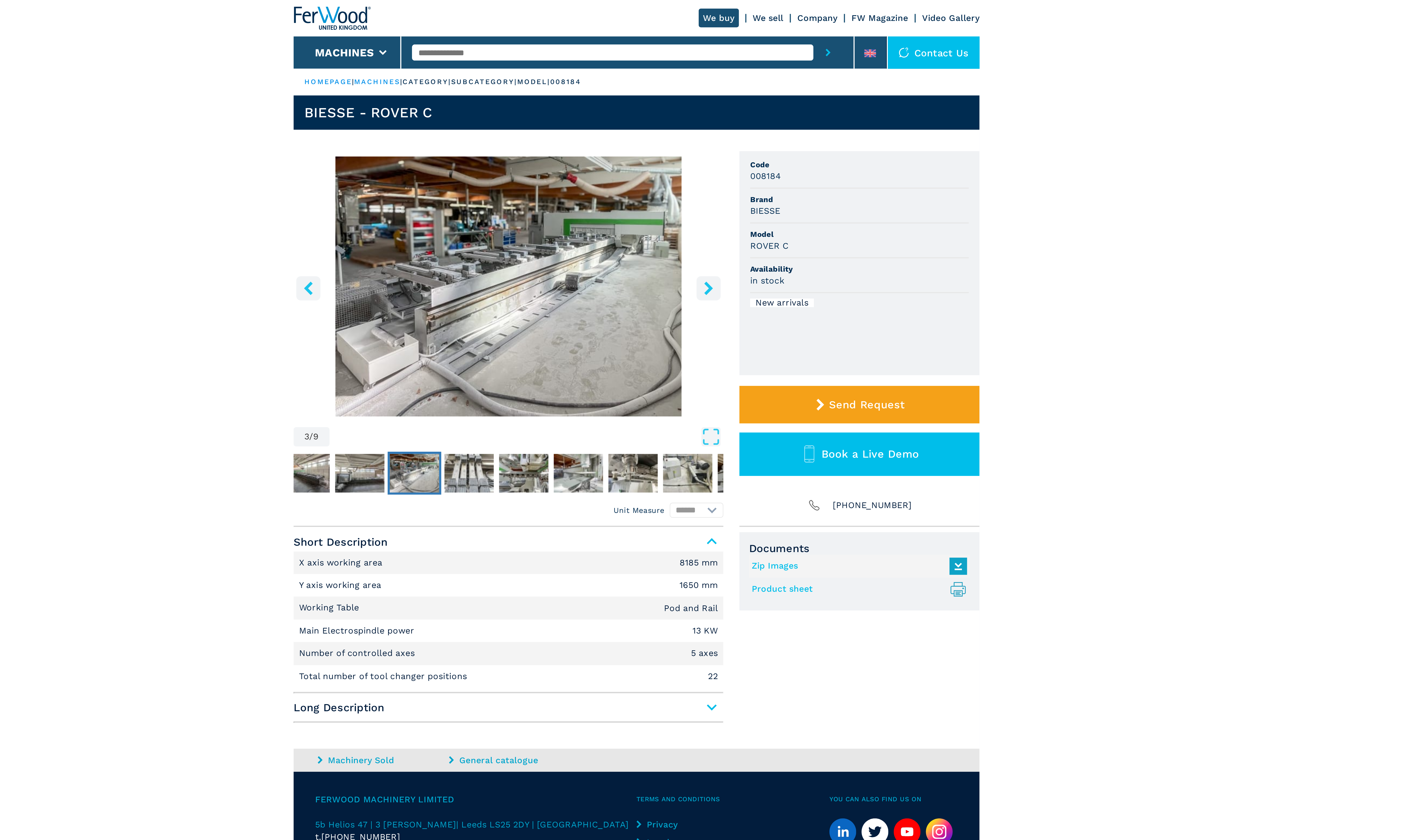
click at [740, 116] on icon "right-button" at bounding box center [739, 118] width 6 height 6
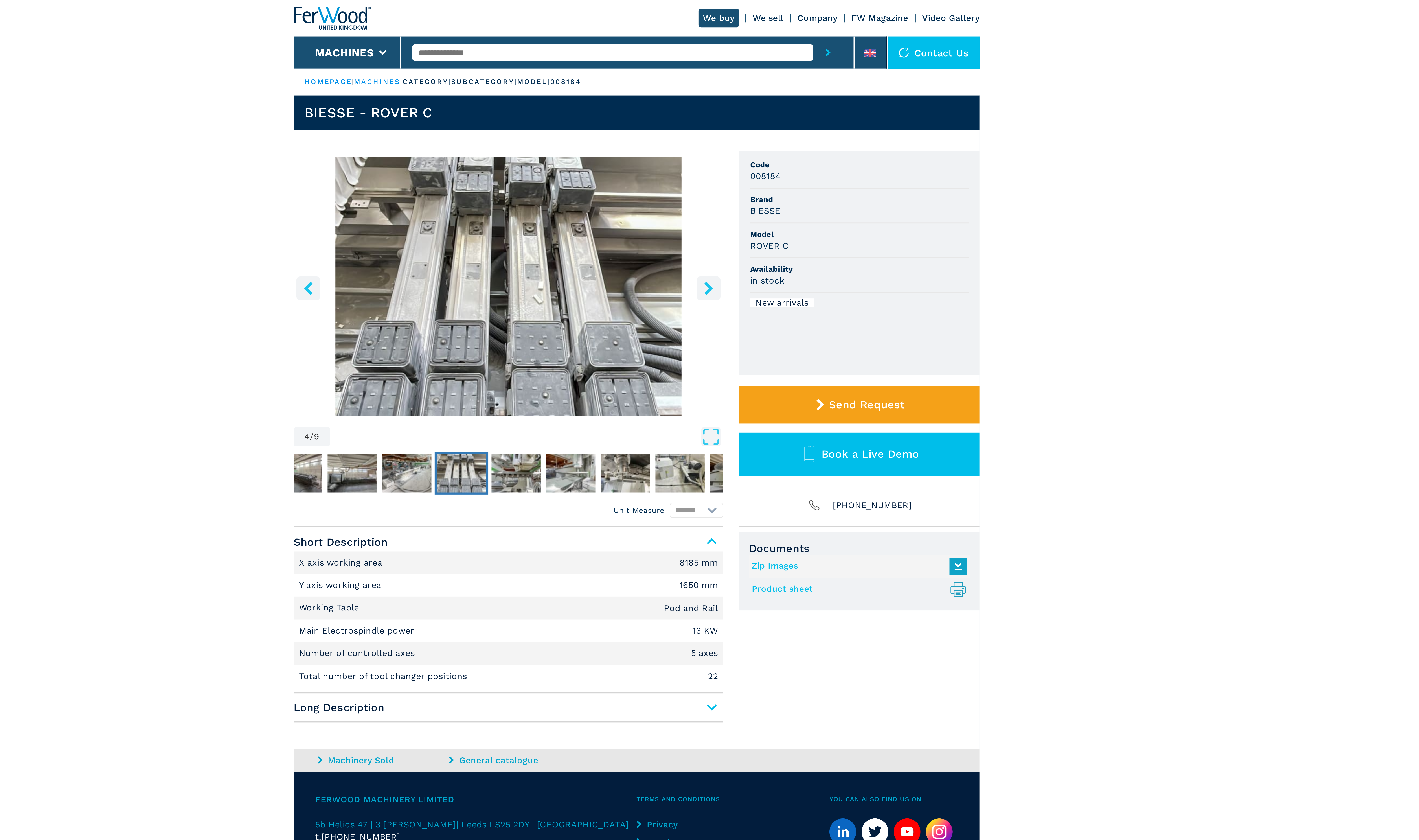
click at [738, 290] on span "Long Description" at bounding box center [657, 290] width 176 height 8
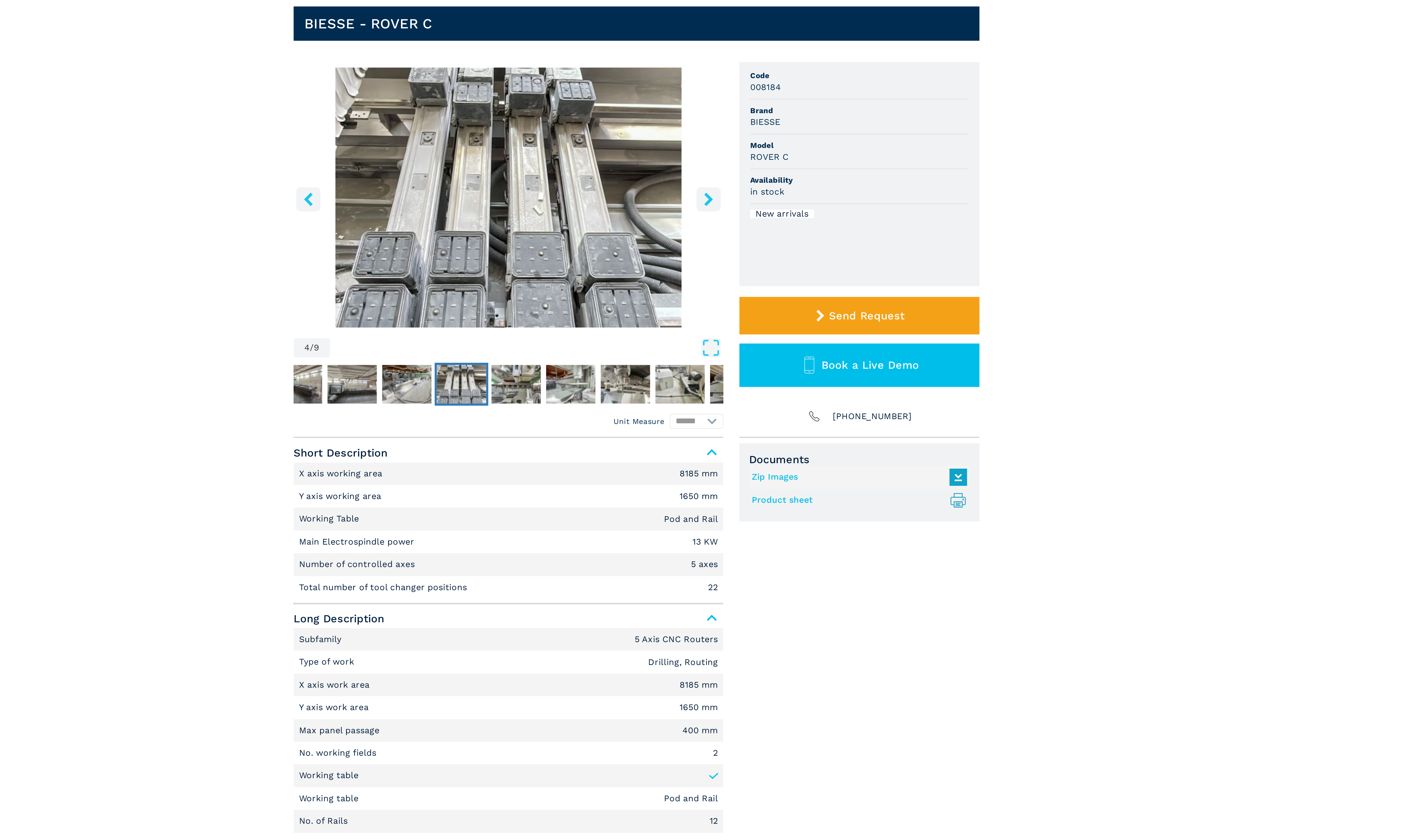
click at [768, 241] on link "Product sheet .prefix__st0{stroke-linecap:round;stroke-linejoin:round}.prefix__…" at bounding box center [800, 242] width 86 height 7
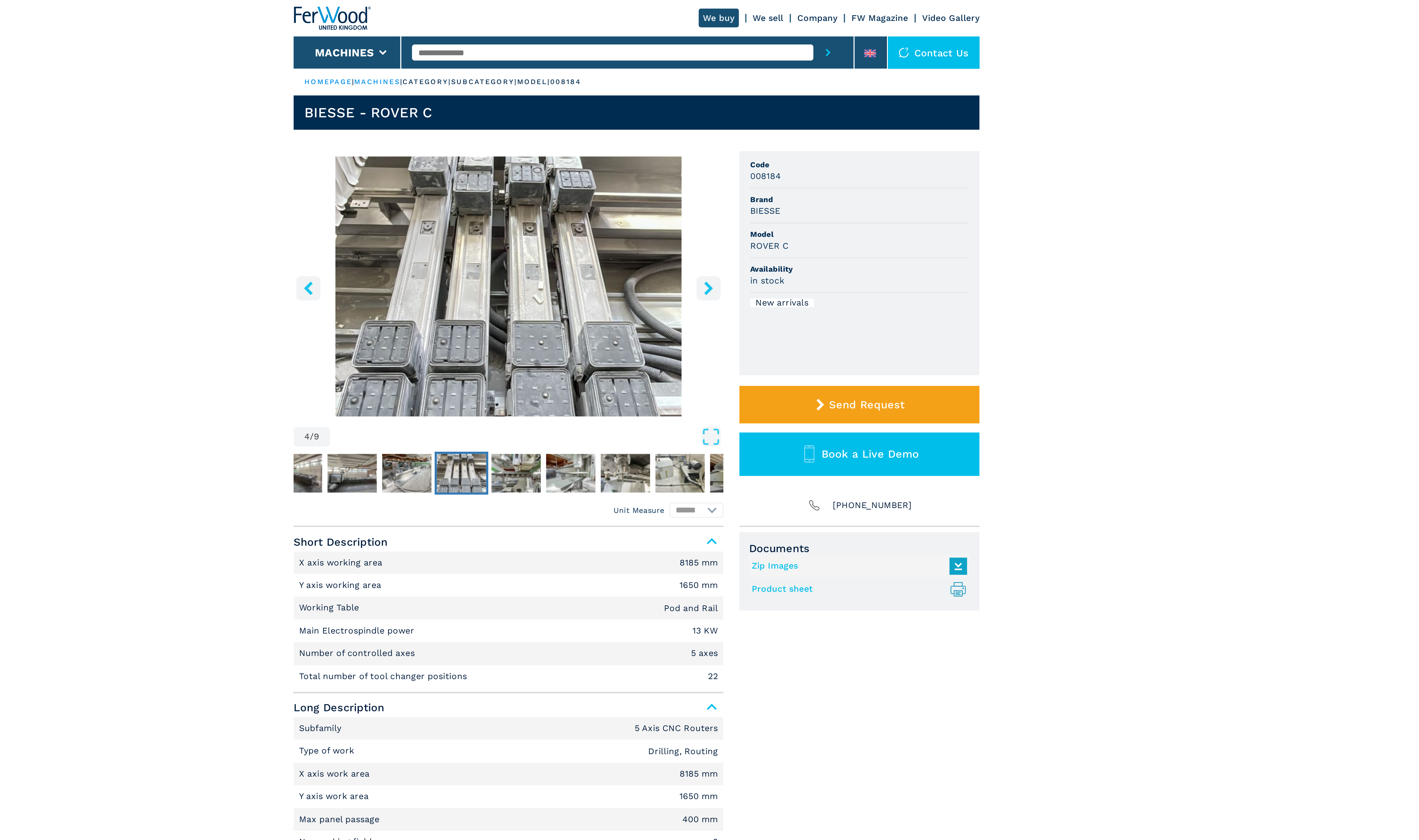
click at [765, 240] on link "Product sheet .prefix__st0{stroke-linecap:round;stroke-linejoin:round}.prefix__…" at bounding box center [800, 242] width 86 height 7
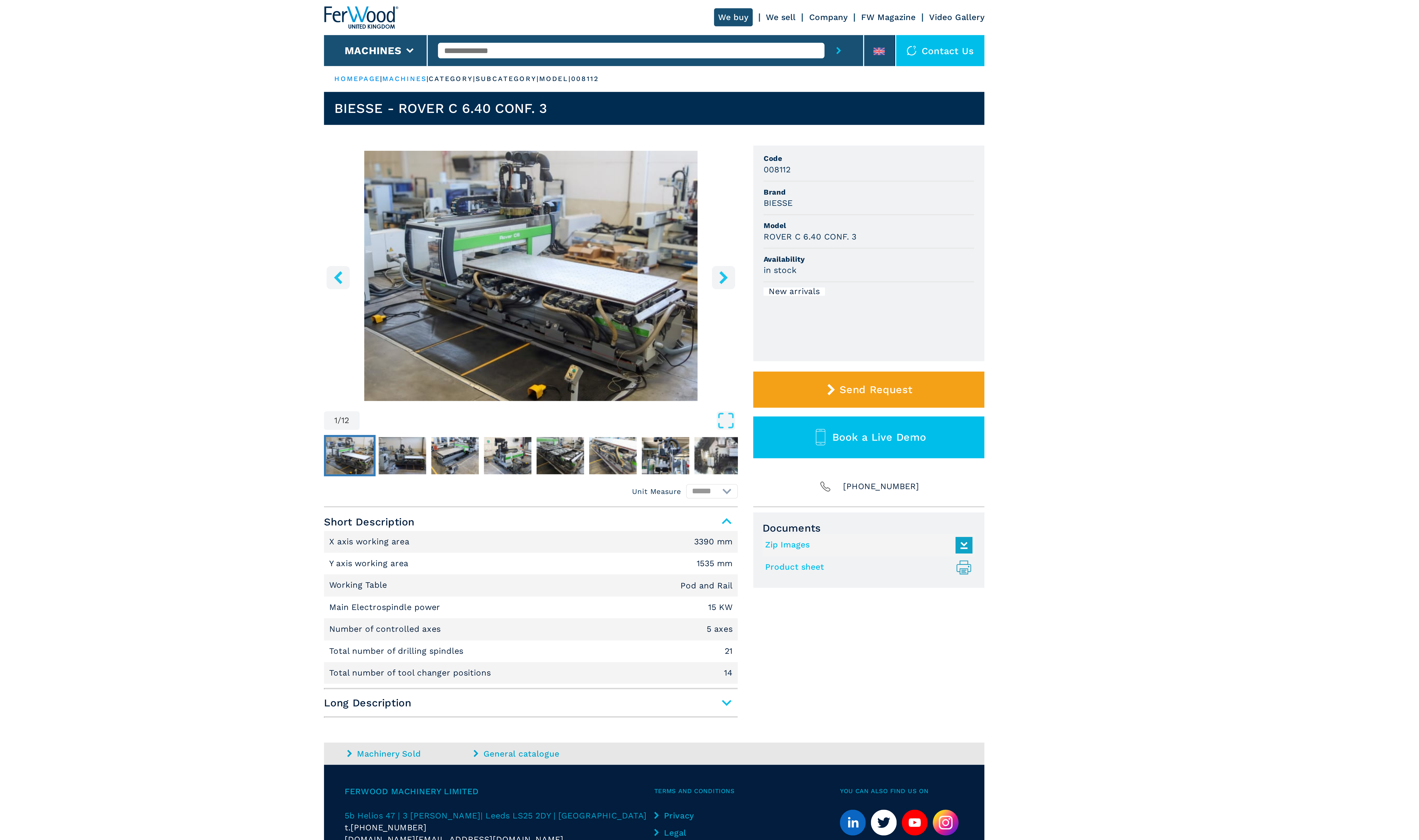
click at [773, 243] on link "Product sheet .prefix__st0{stroke-linecap:round;stroke-linejoin:round}.prefix__…" at bounding box center [800, 242] width 86 height 7
